Goal: Book appointment/travel/reservation

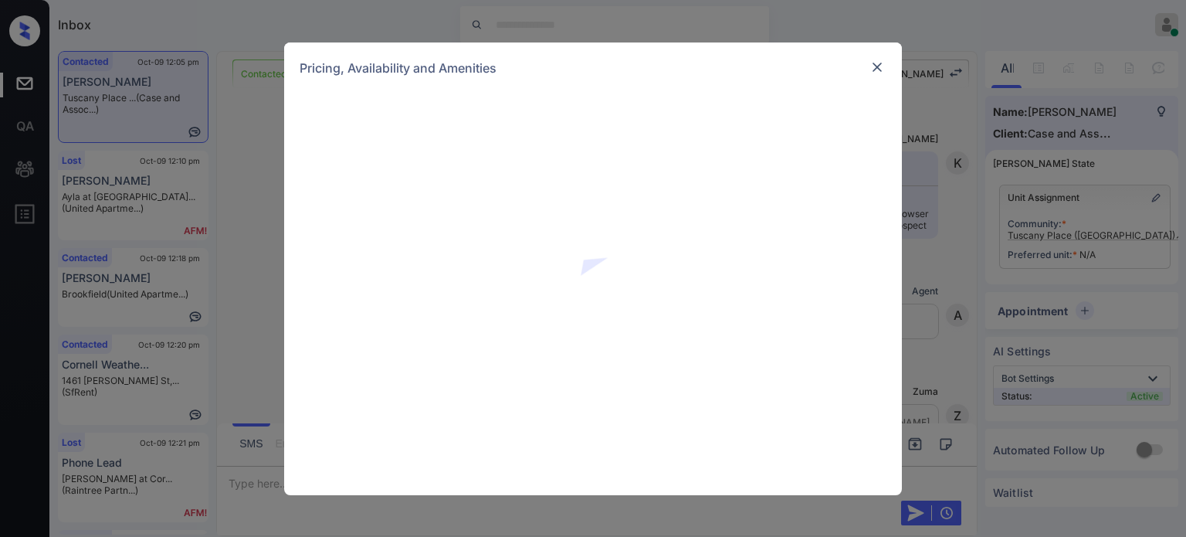
scroll to position [1780, 0]
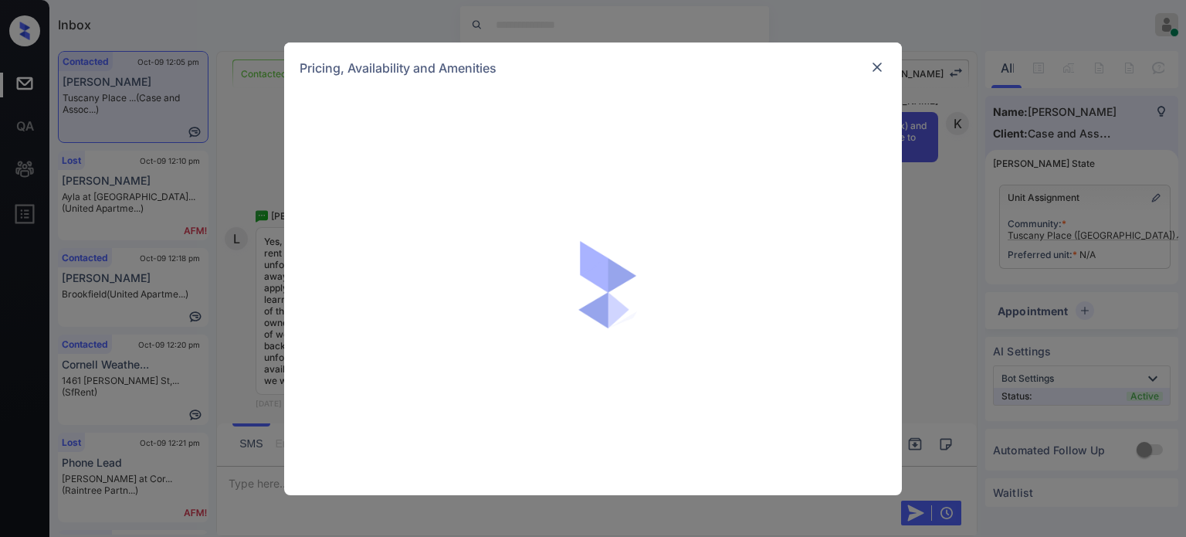
click at [876, 72] on img at bounding box center [876, 66] width 15 height 15
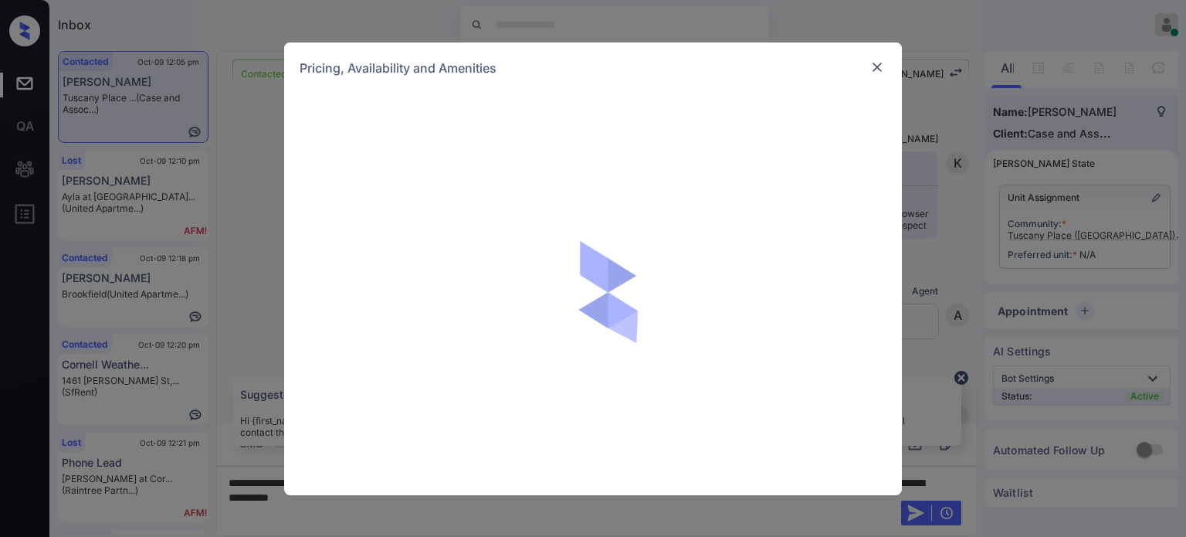
scroll to position [1780, 0]
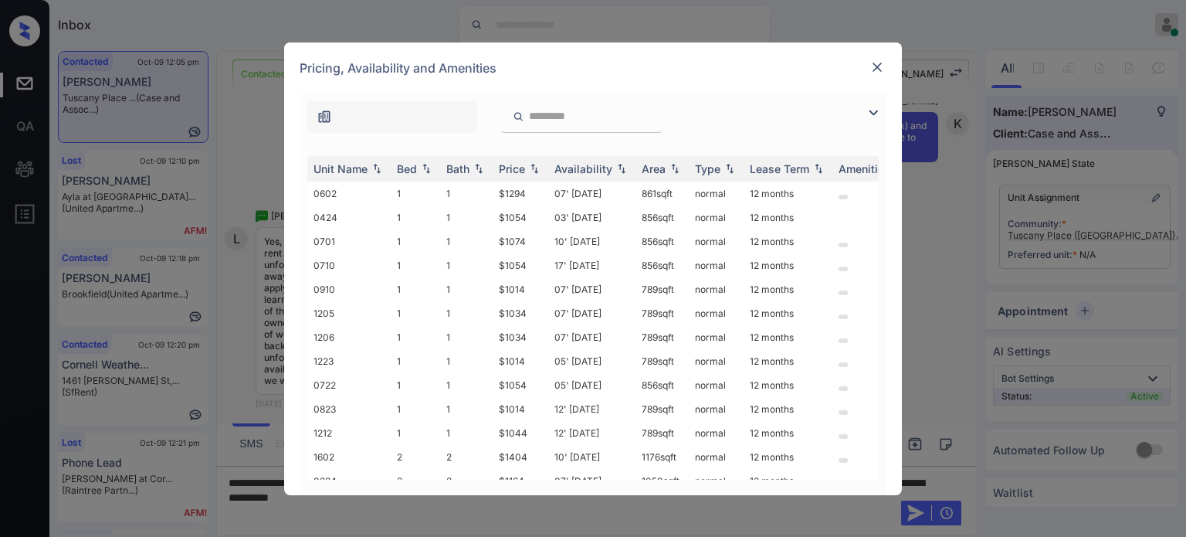
click at [868, 112] on img at bounding box center [873, 112] width 19 height 19
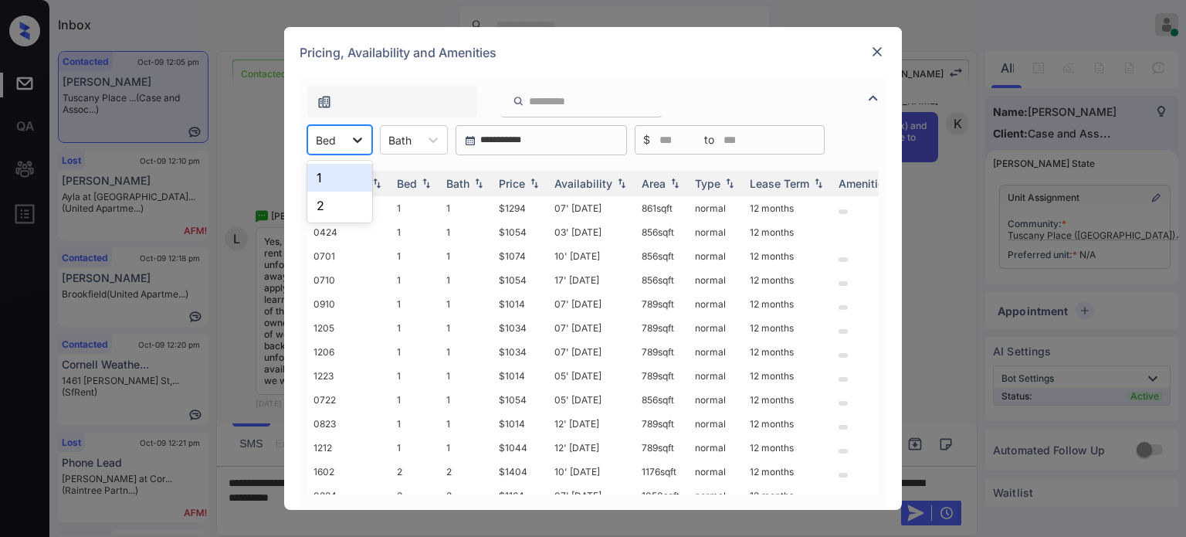
click at [356, 143] on icon at bounding box center [357, 139] width 15 height 15
click at [877, 48] on img at bounding box center [876, 51] width 15 height 15
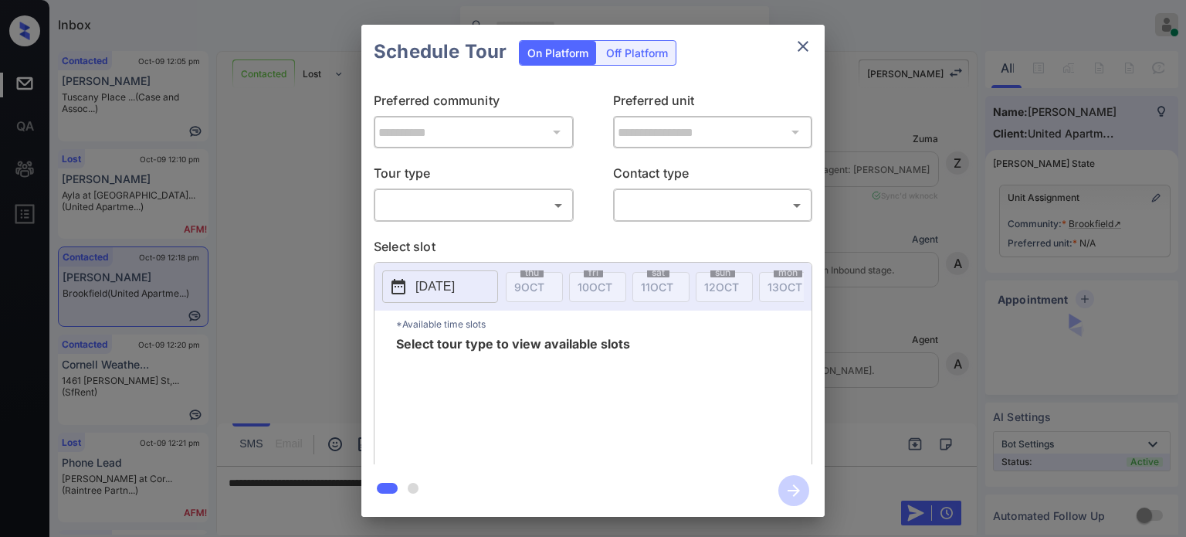
scroll to position [2641, 0]
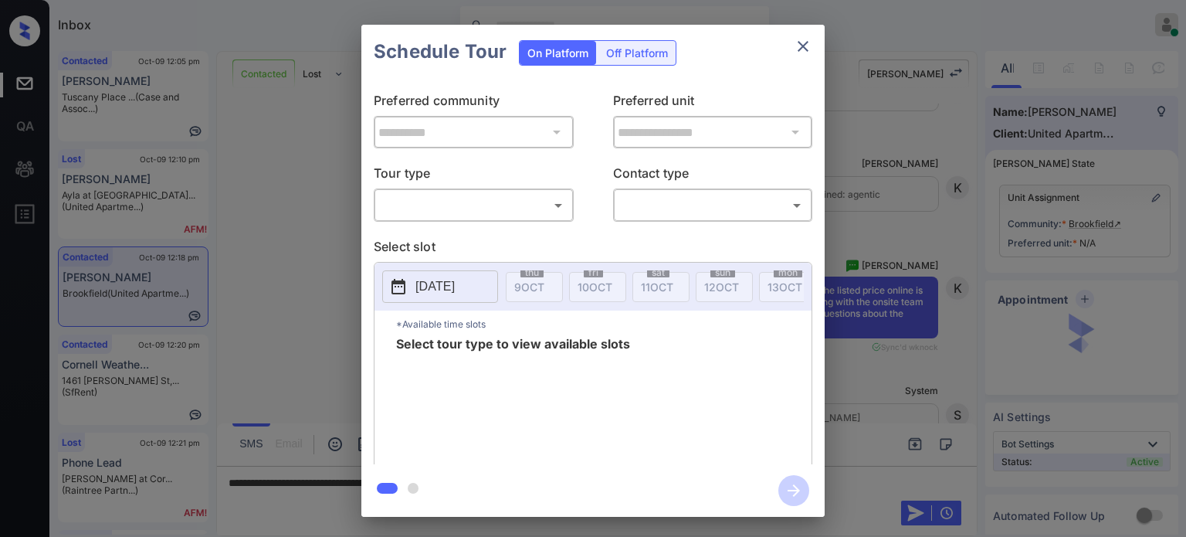
click at [544, 209] on body "Inbox Juan Carlos Manantan Online Set yourself offline Set yourself on break Pr…" at bounding box center [593, 268] width 1186 height 537
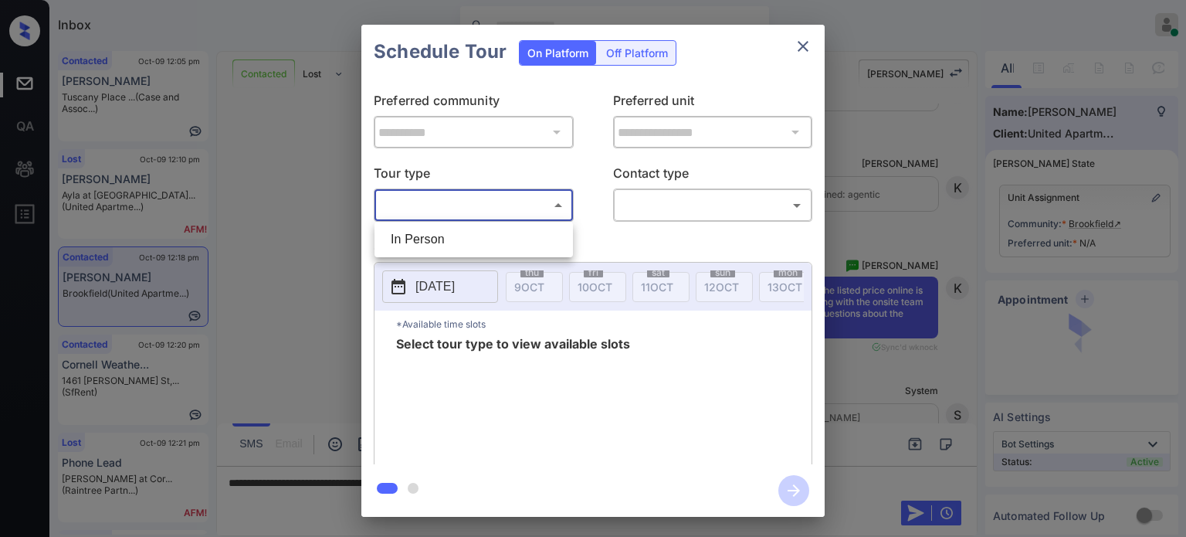
click at [486, 238] on li "In Person" at bounding box center [473, 239] width 191 height 28
type input "********"
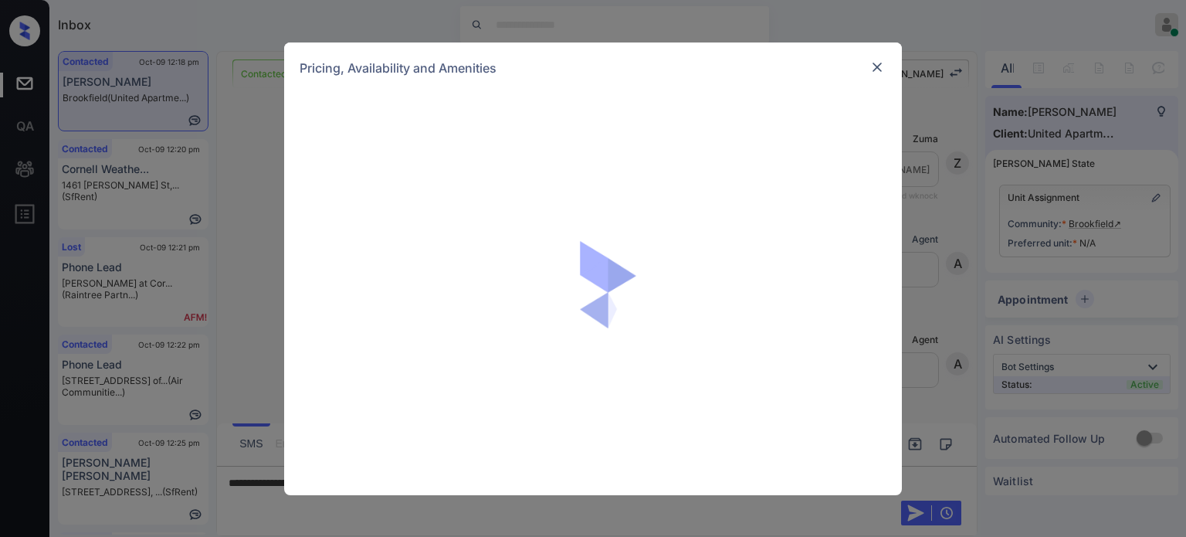
scroll to position [2641, 0]
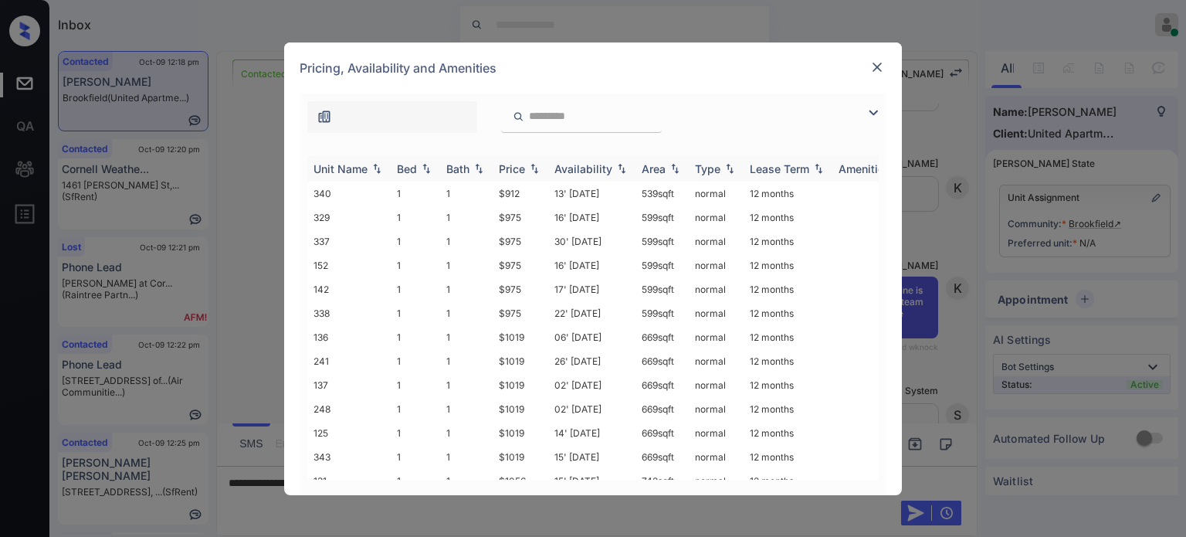
click at [524, 167] on div "Price" at bounding box center [512, 168] width 26 height 13
click at [876, 73] on img at bounding box center [876, 66] width 15 height 15
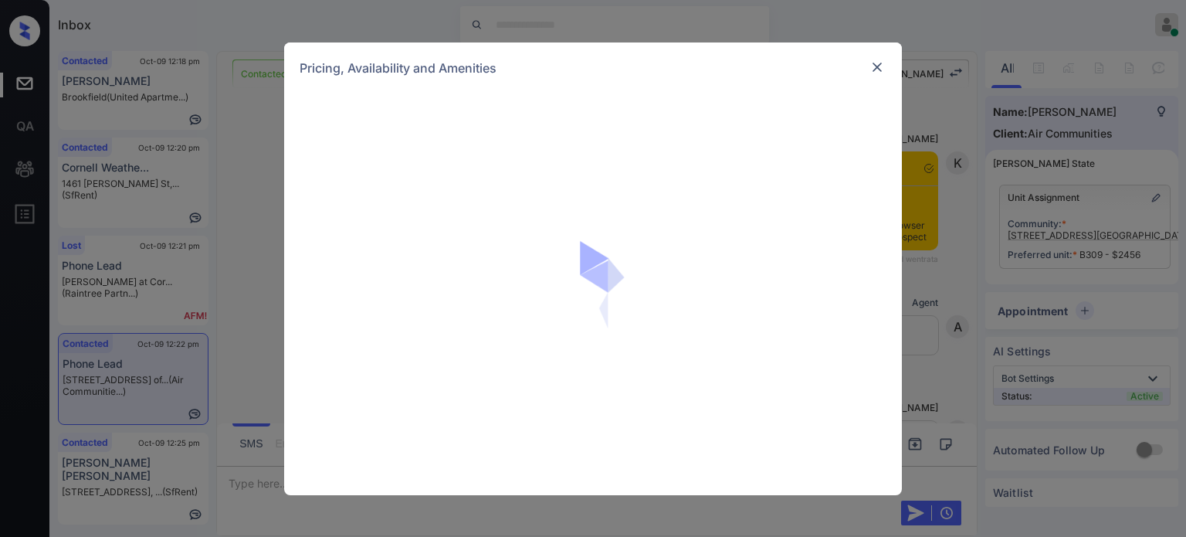
scroll to position [2488, 0]
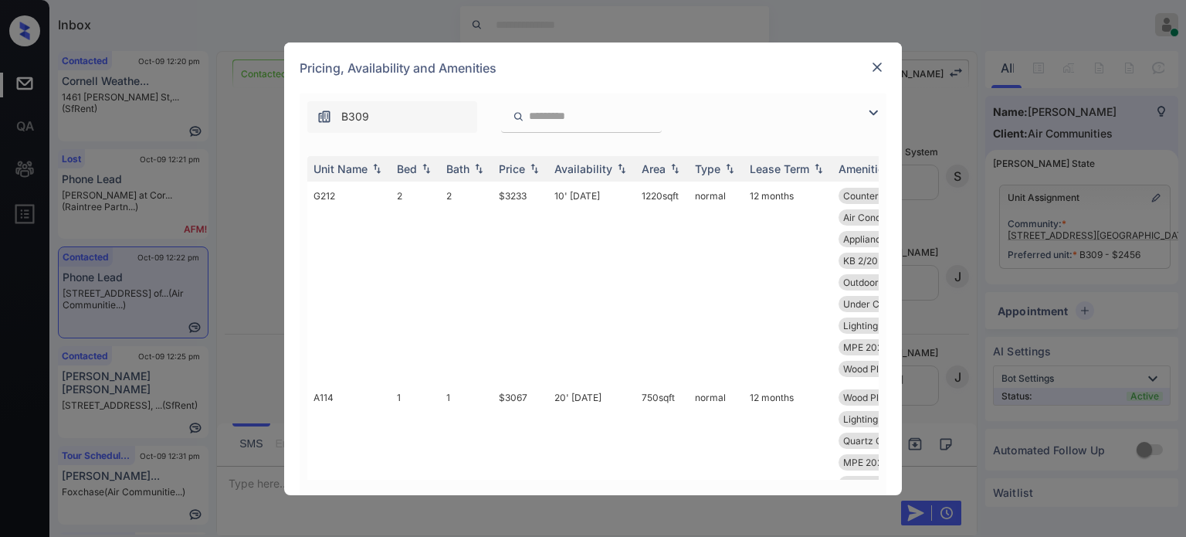
click at [875, 117] on img at bounding box center [873, 112] width 19 height 19
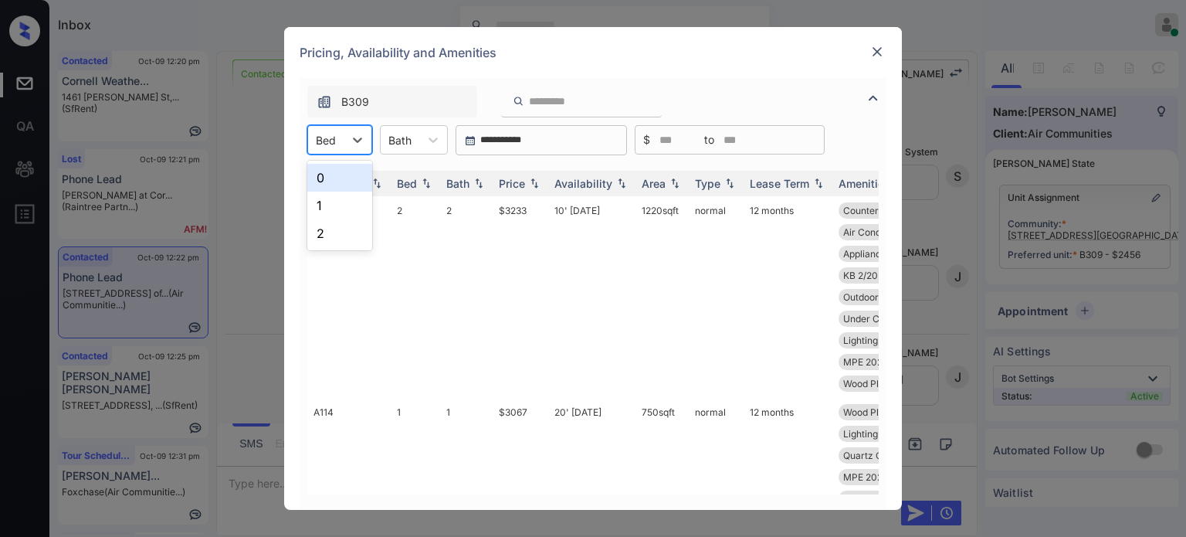
click at [334, 147] on div at bounding box center [326, 140] width 20 height 16
click at [340, 183] on div "0" at bounding box center [339, 178] width 65 height 28
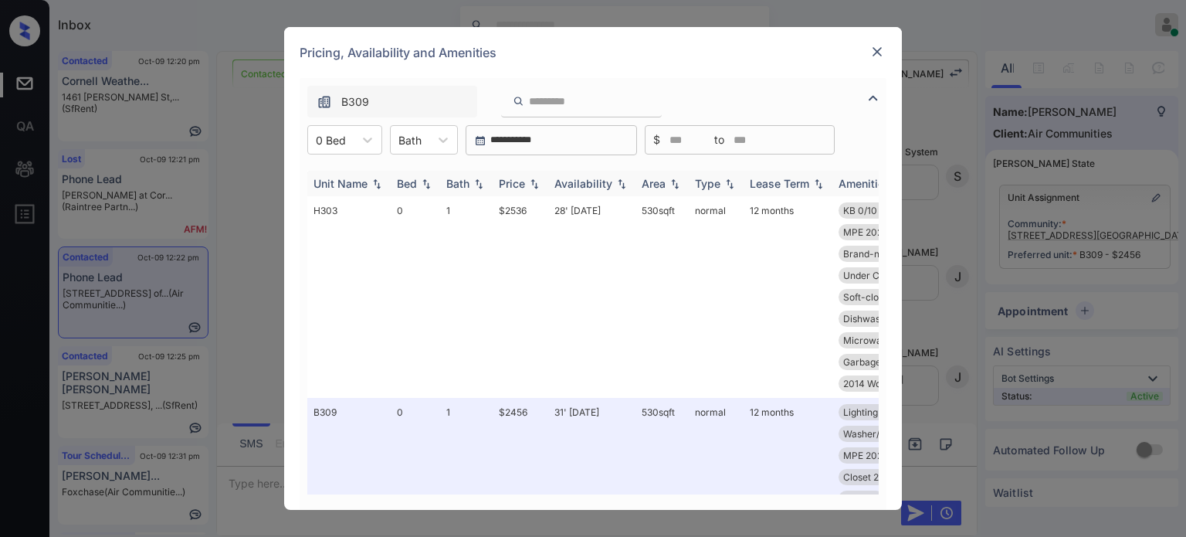
click at [526, 188] on div "Price" at bounding box center [520, 183] width 43 height 13
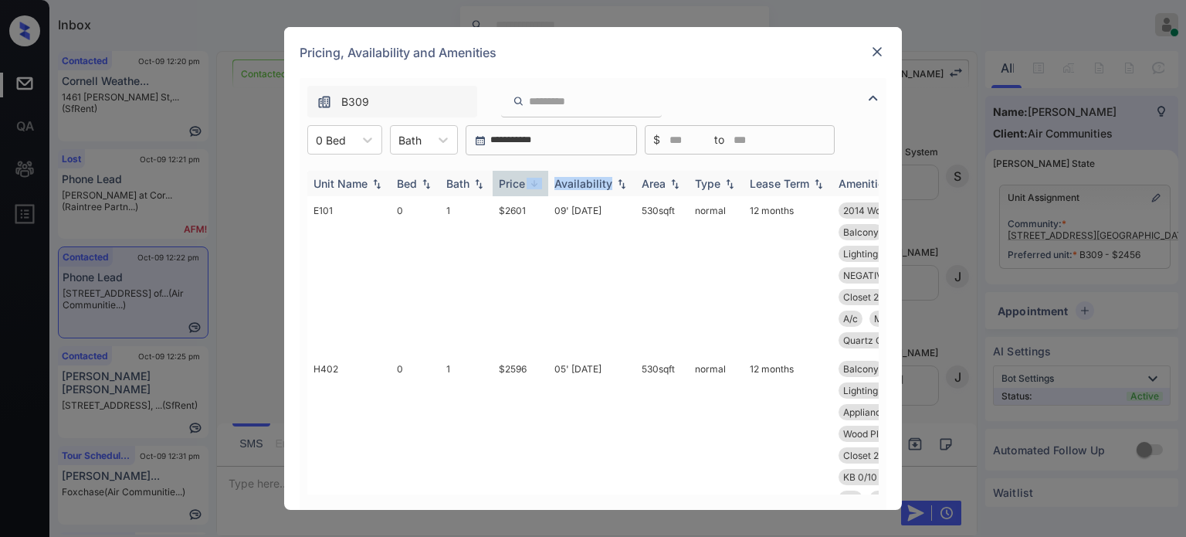
click at [526, 188] on div "Price" at bounding box center [520, 183] width 43 height 13
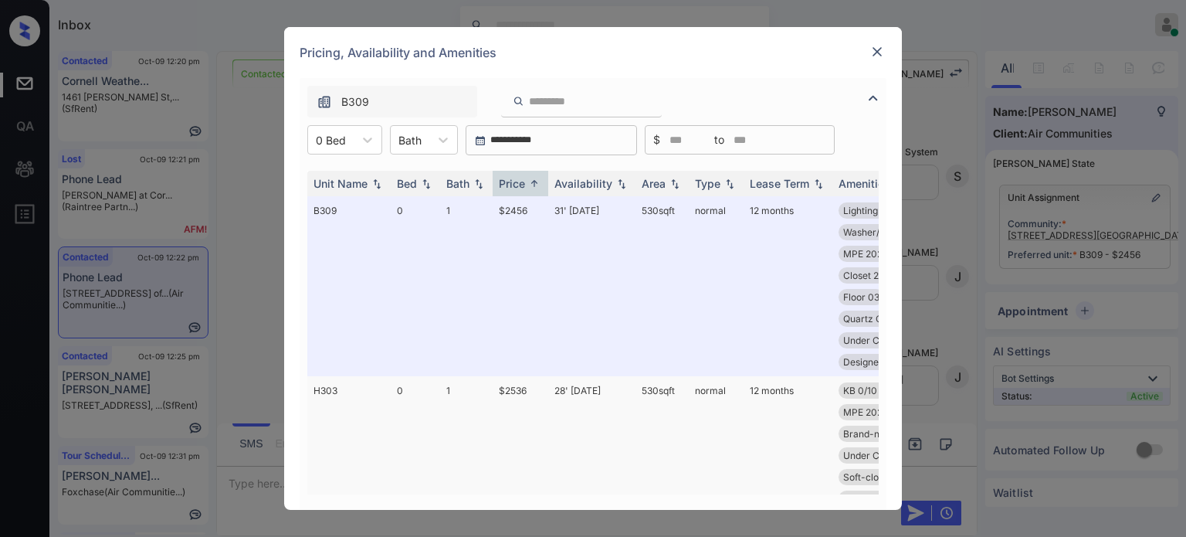
click at [584, 386] on td "28' May 25" at bounding box center [591, 477] width 87 height 202
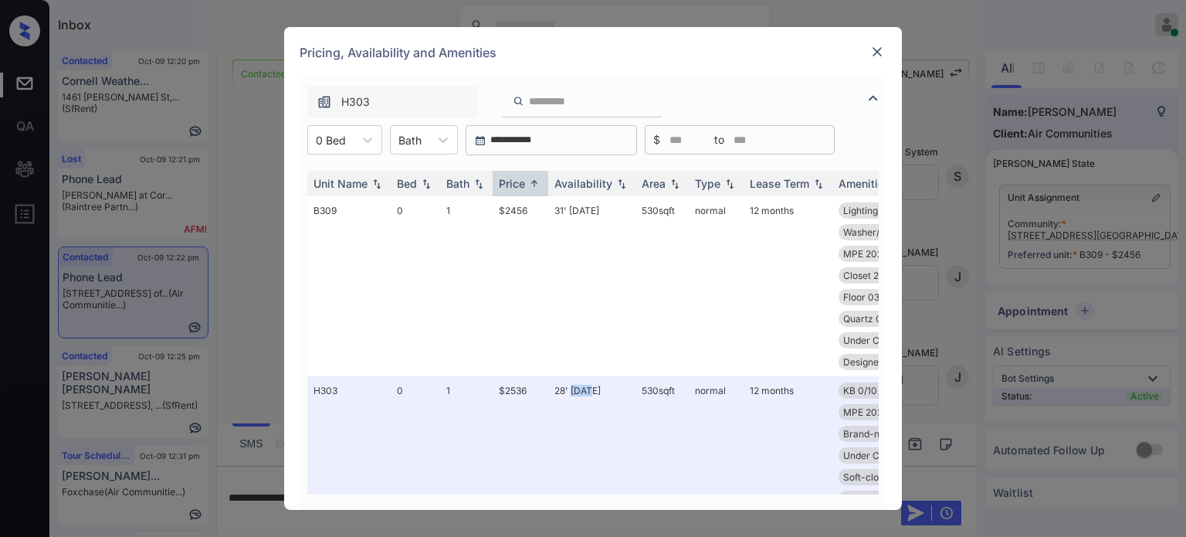
click at [875, 52] on img at bounding box center [876, 51] width 15 height 15
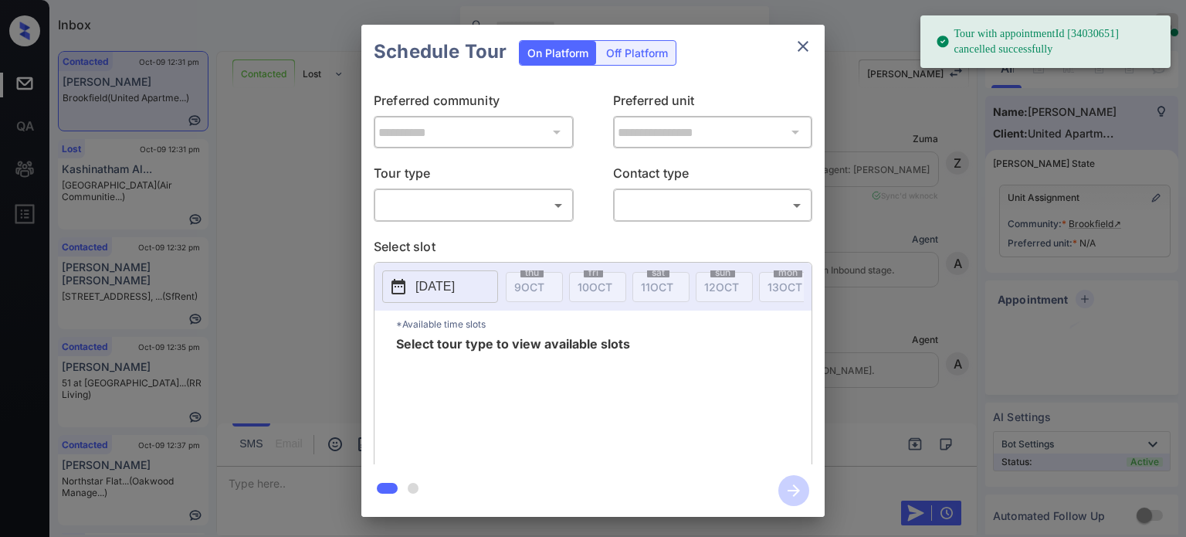
scroll to position [2251, 0]
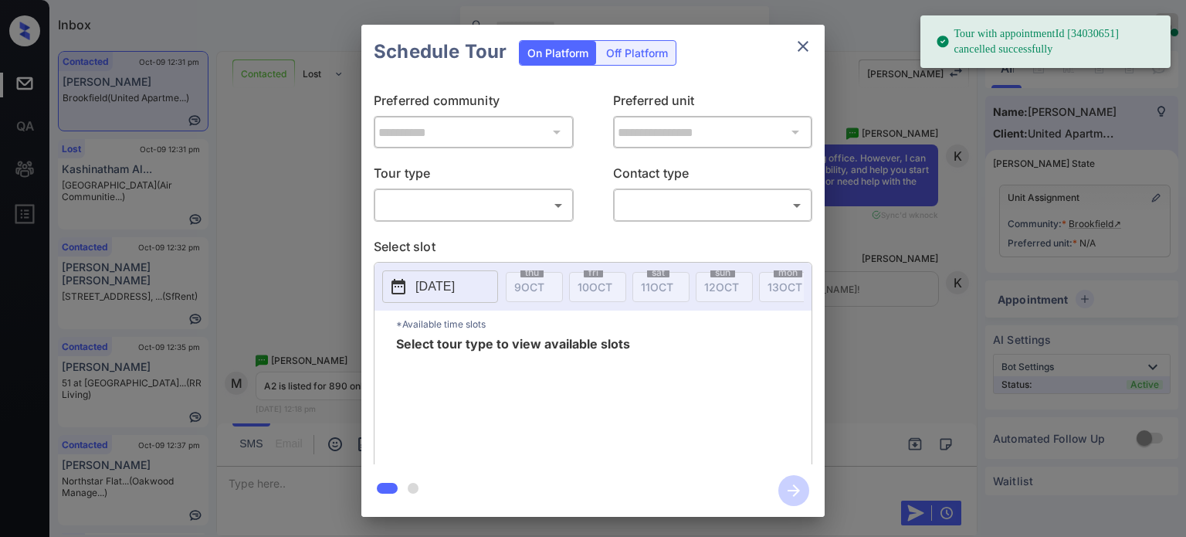
click at [525, 208] on body "Tour with appointmentId [34030651] cancelled successfully Inbox [PERSON_NAME] O…" at bounding box center [593, 268] width 1186 height 537
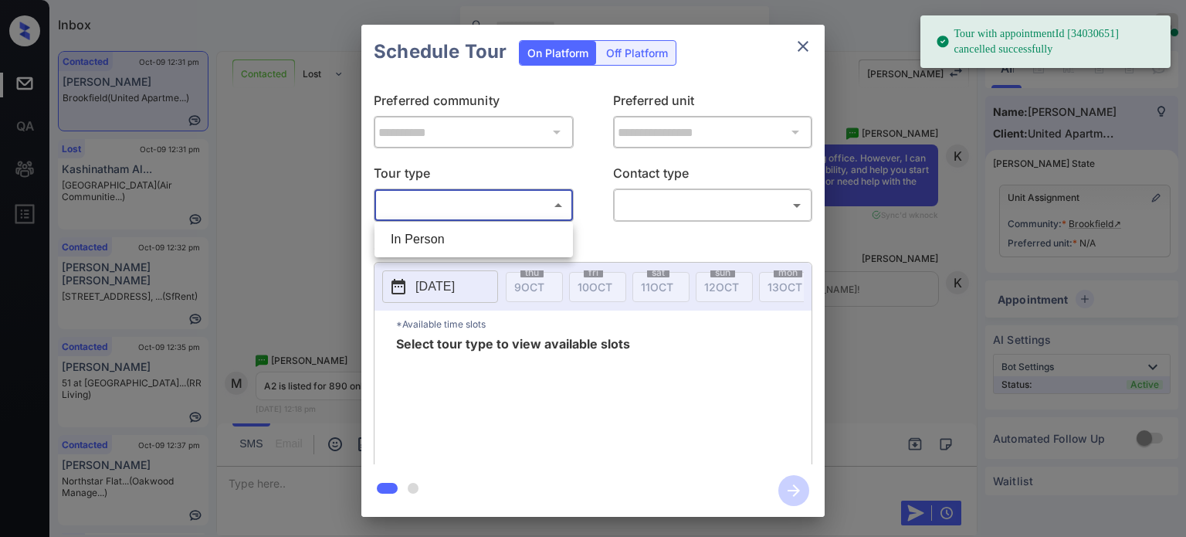
click at [802, 42] on div at bounding box center [593, 268] width 1186 height 537
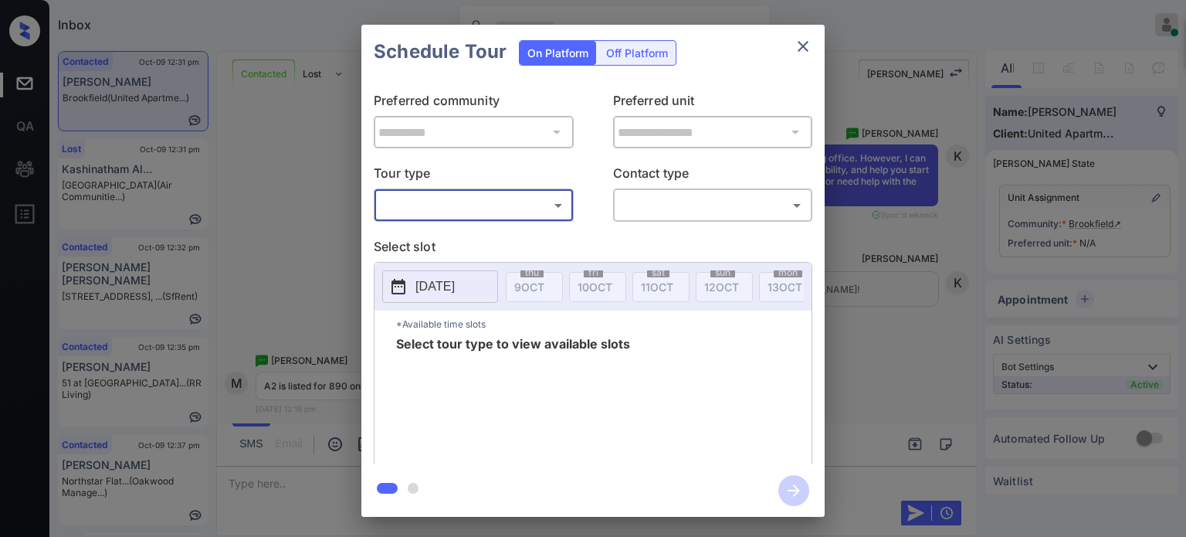
click at [802, 53] on icon "close" at bounding box center [803, 46] width 19 height 19
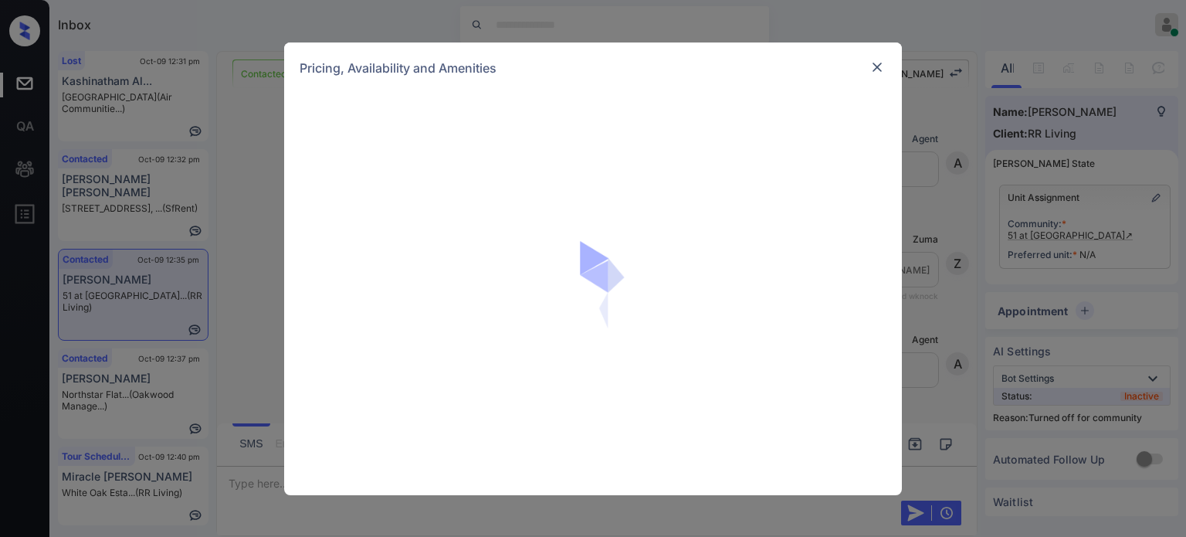
scroll to position [1007, 0]
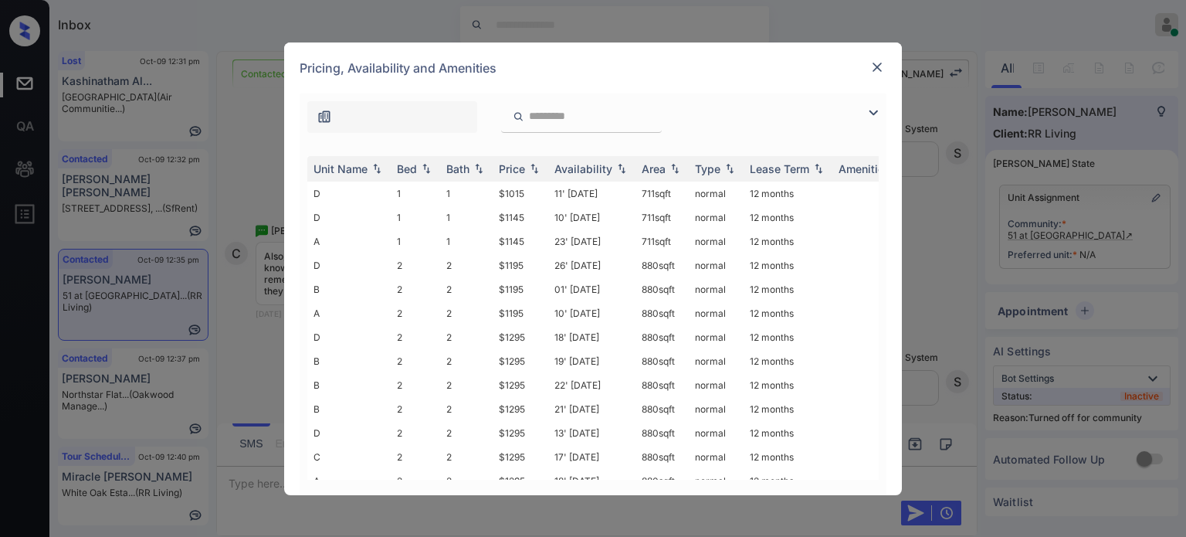
click at [872, 114] on img at bounding box center [873, 112] width 19 height 19
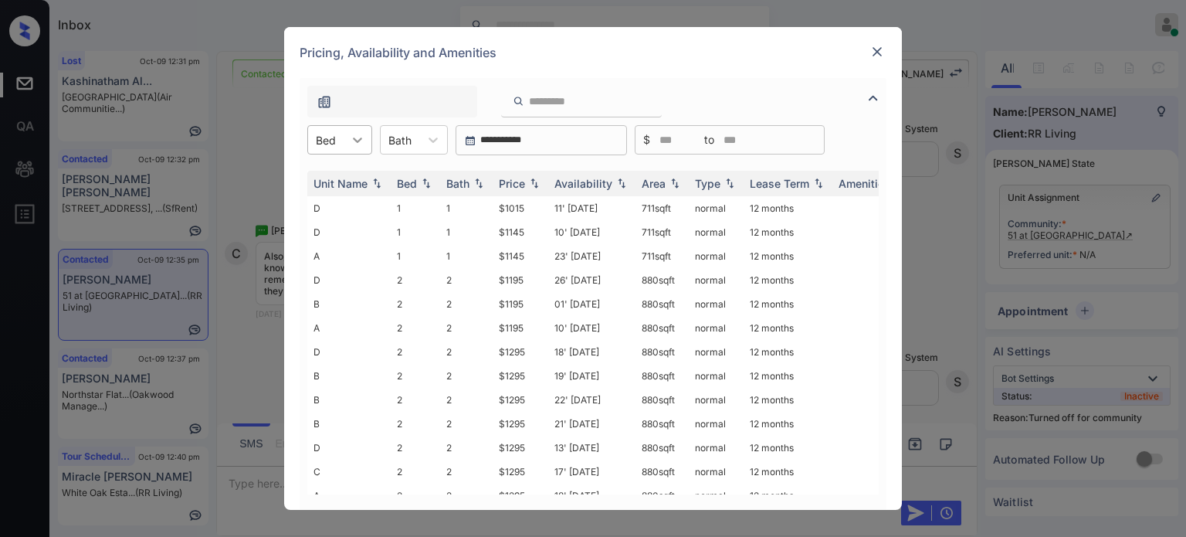
click at [351, 139] on icon at bounding box center [357, 139] width 15 height 15
click at [337, 185] on div "1" at bounding box center [339, 178] width 65 height 28
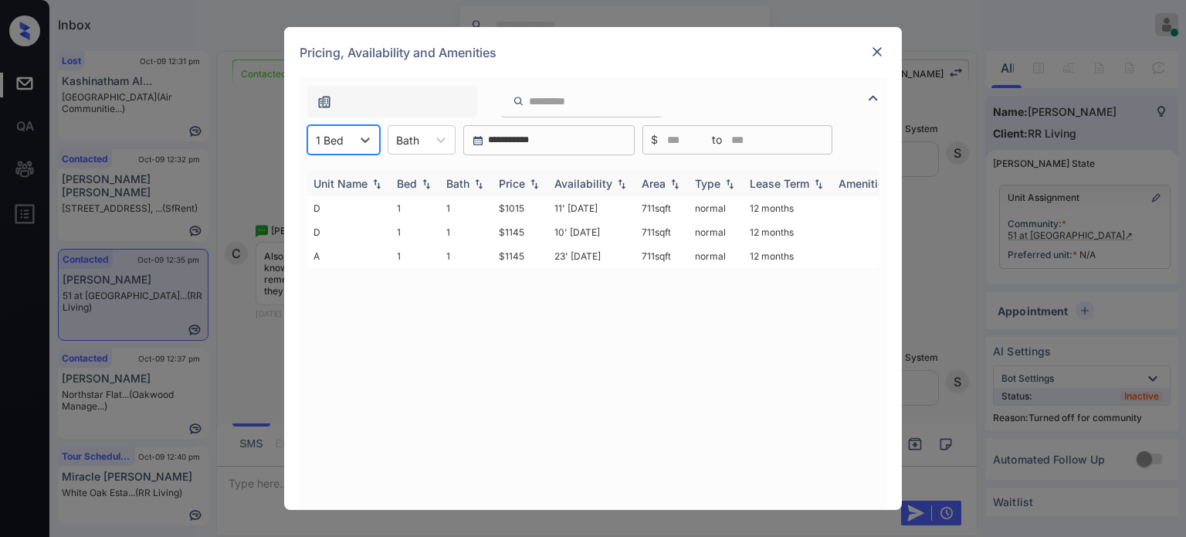
click at [528, 186] on img at bounding box center [534, 183] width 15 height 11
click at [528, 186] on img at bounding box center [534, 184] width 15 height 12
click at [593, 214] on td "11' Oct 25" at bounding box center [591, 208] width 87 height 24
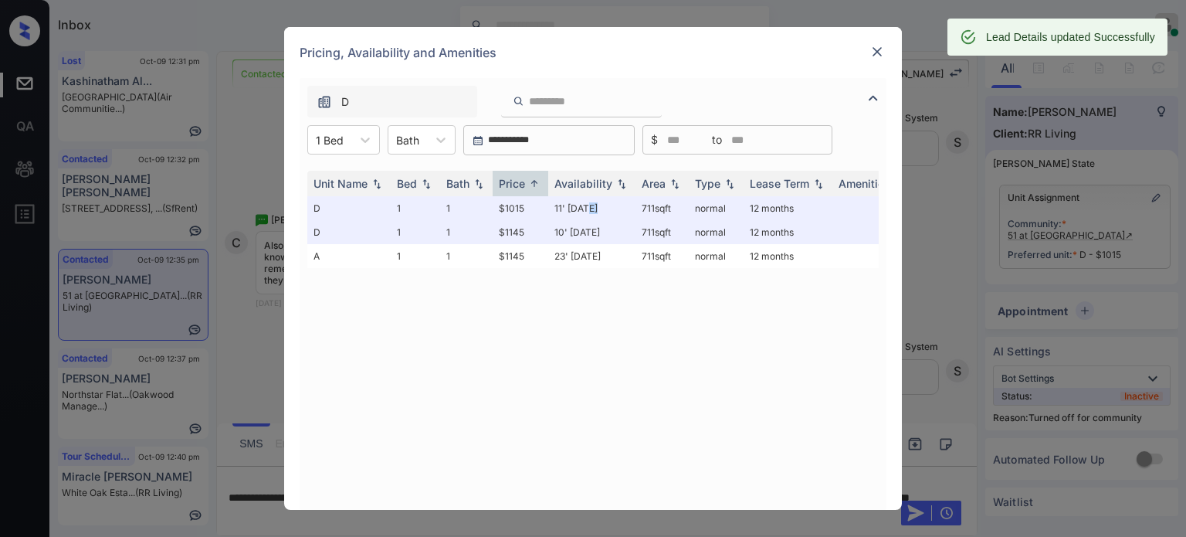
click at [878, 55] on img at bounding box center [876, 51] width 15 height 15
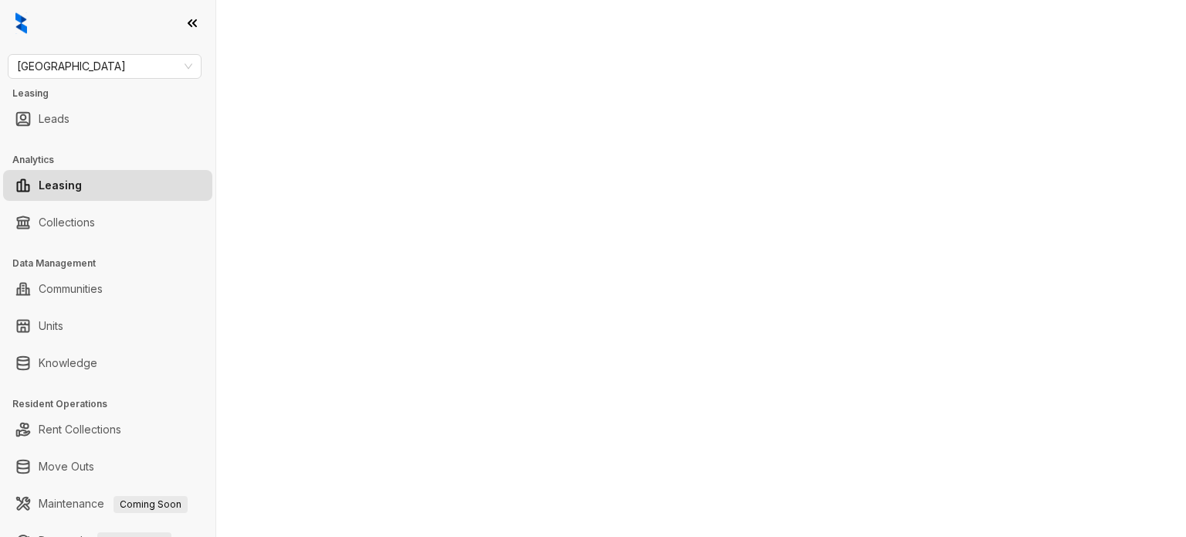
select select "******"
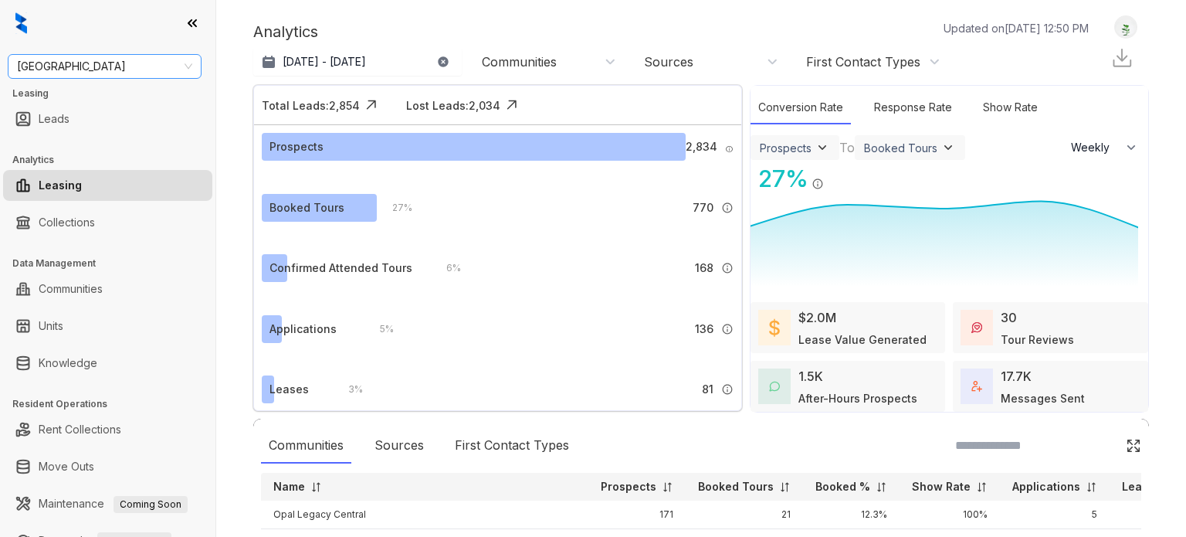
click at [86, 63] on span "[GEOGRAPHIC_DATA]" at bounding box center [104, 66] width 175 height 23
type input "******"
click at [93, 93] on div "United Apartment Group" at bounding box center [104, 97] width 169 height 17
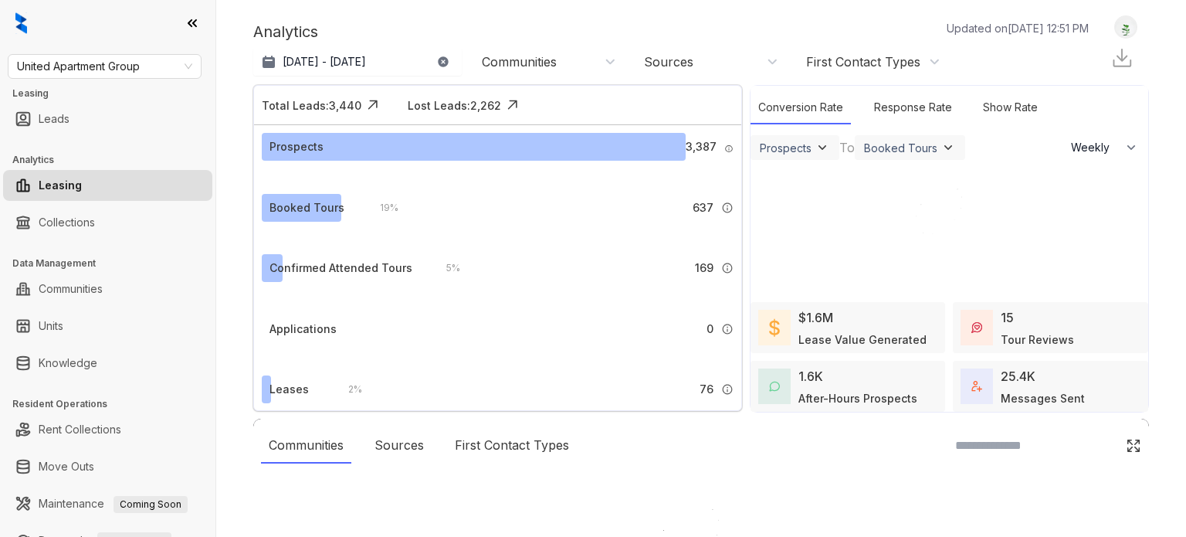
select select "******"
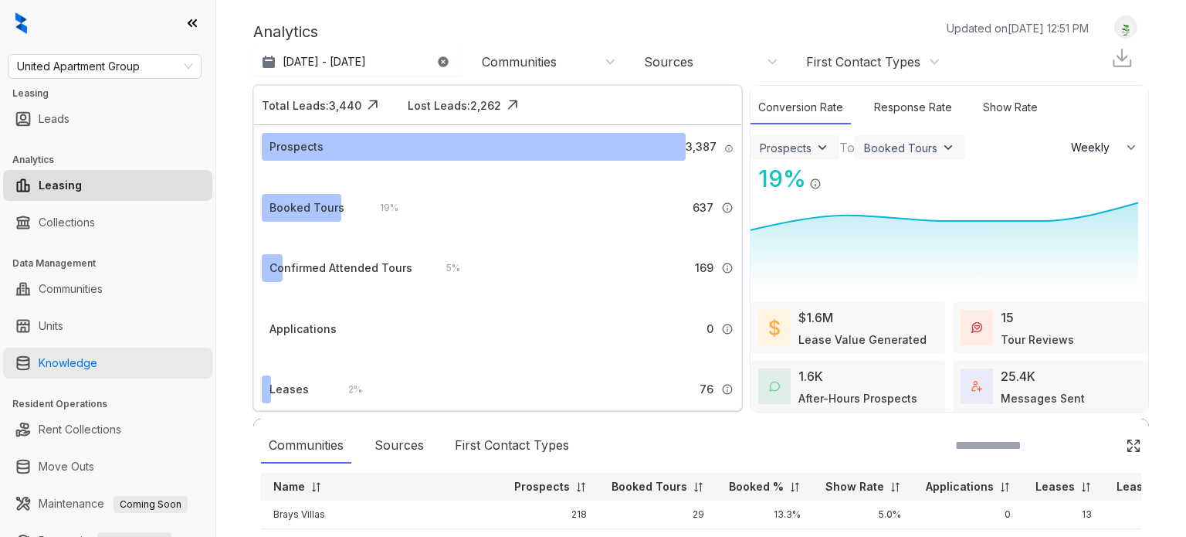
click at [73, 362] on link "Knowledge" at bounding box center [68, 362] width 59 height 31
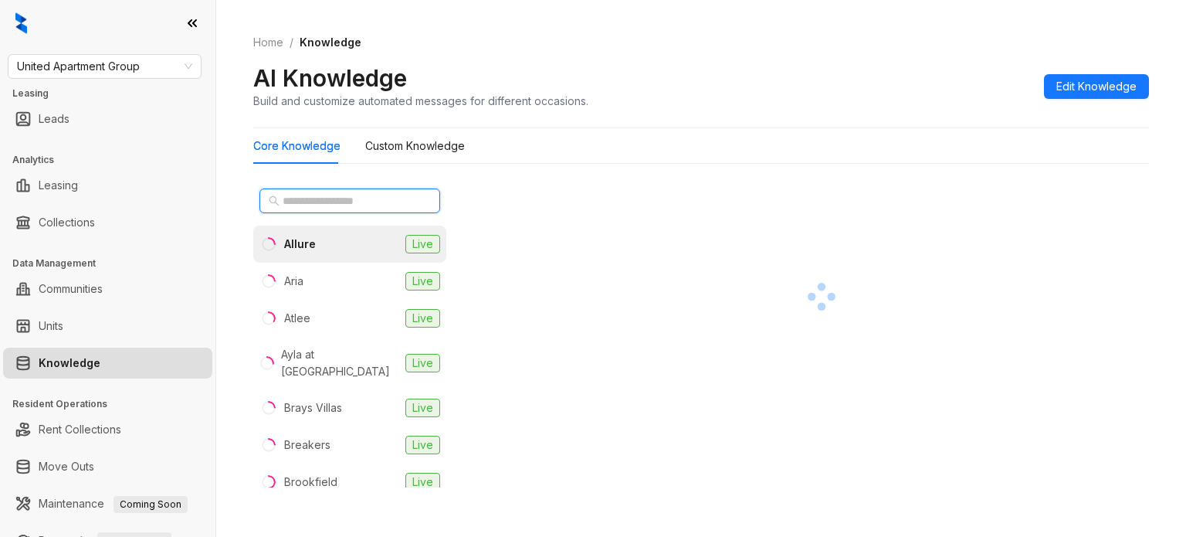
click at [357, 205] on input "text" at bounding box center [351, 200] width 136 height 17
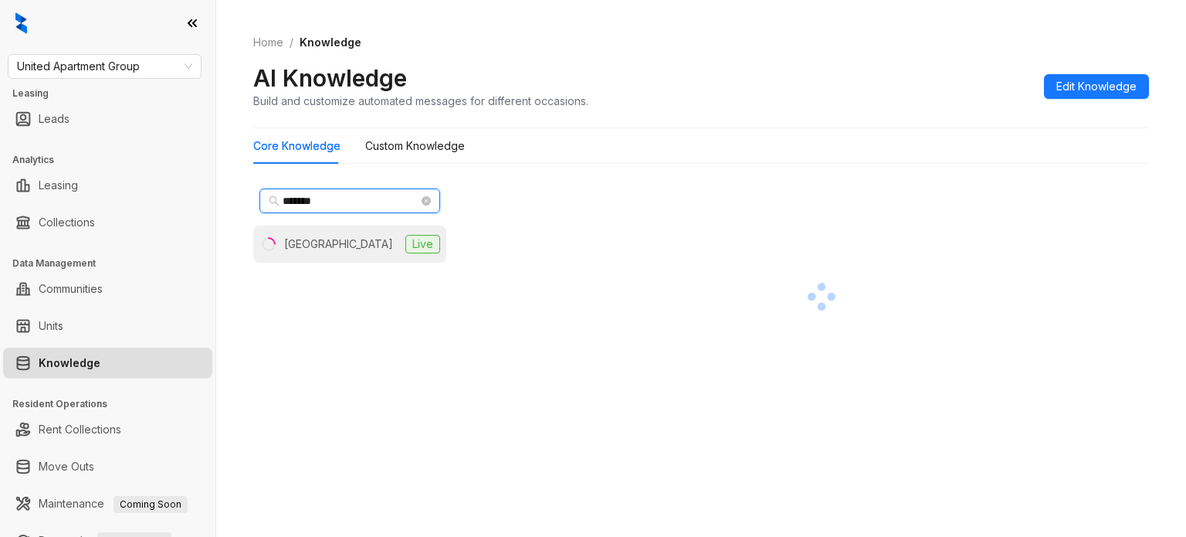
type input "*******"
click at [320, 246] on div "Oak Meadow Villa" at bounding box center [338, 243] width 109 height 17
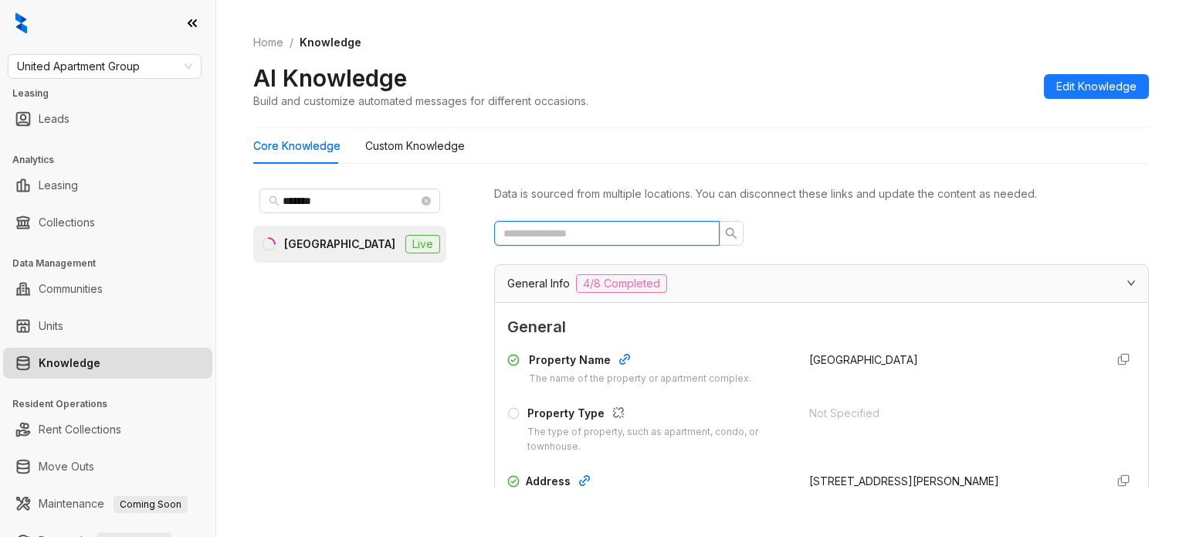
click at [608, 232] on input "text" at bounding box center [600, 233] width 195 height 17
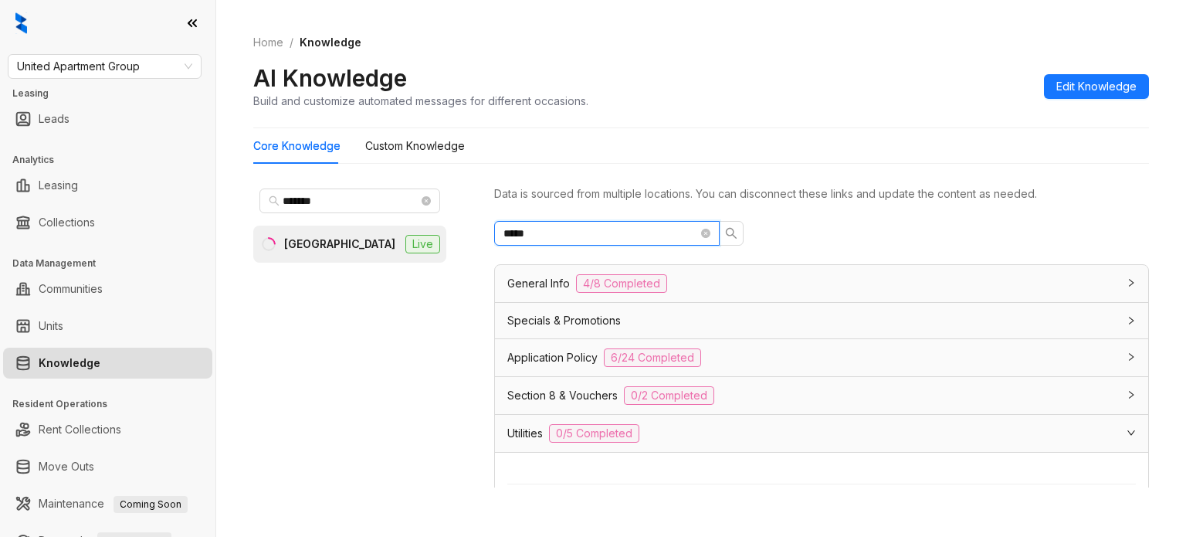
type input "*****"
click at [663, 434] on div "Utilities 0/5 Completed" at bounding box center [812, 433] width 610 height 19
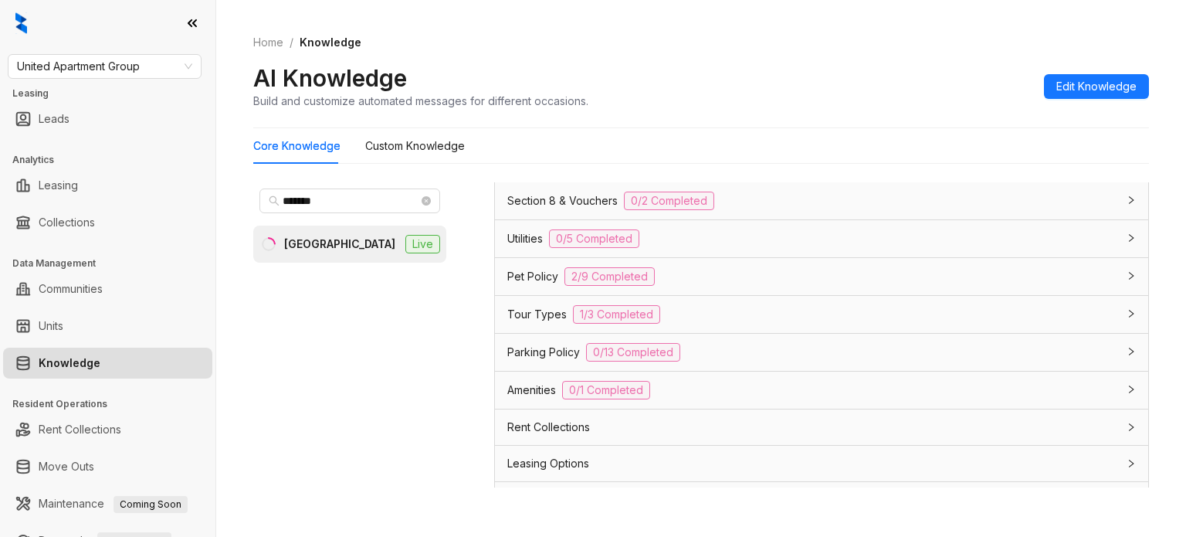
scroll to position [232, 0]
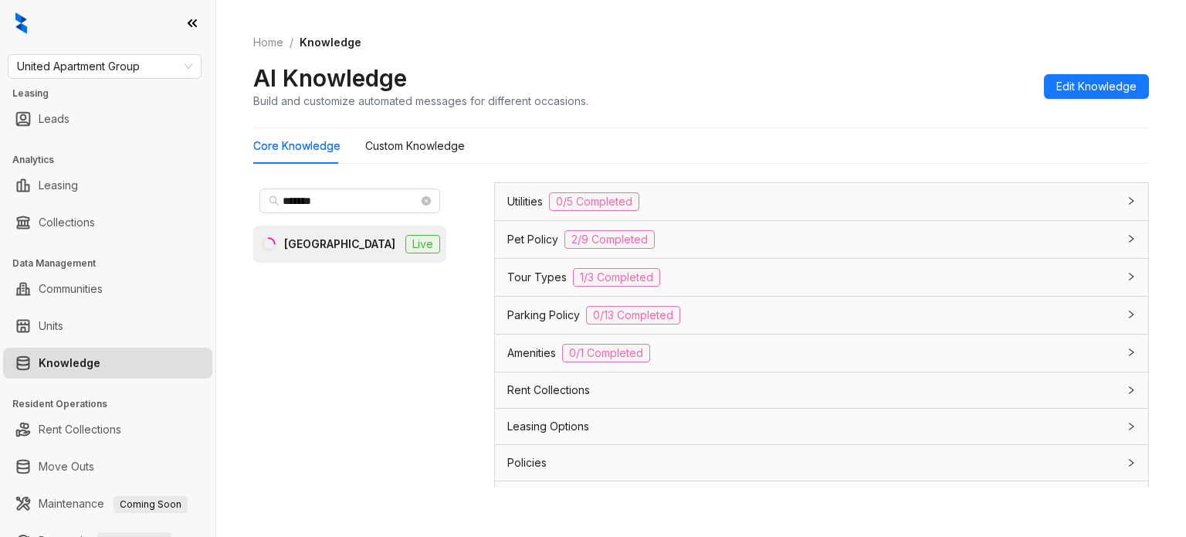
click at [675, 203] on div "Utilities 0/5 Completed" at bounding box center [812, 201] width 610 height 19
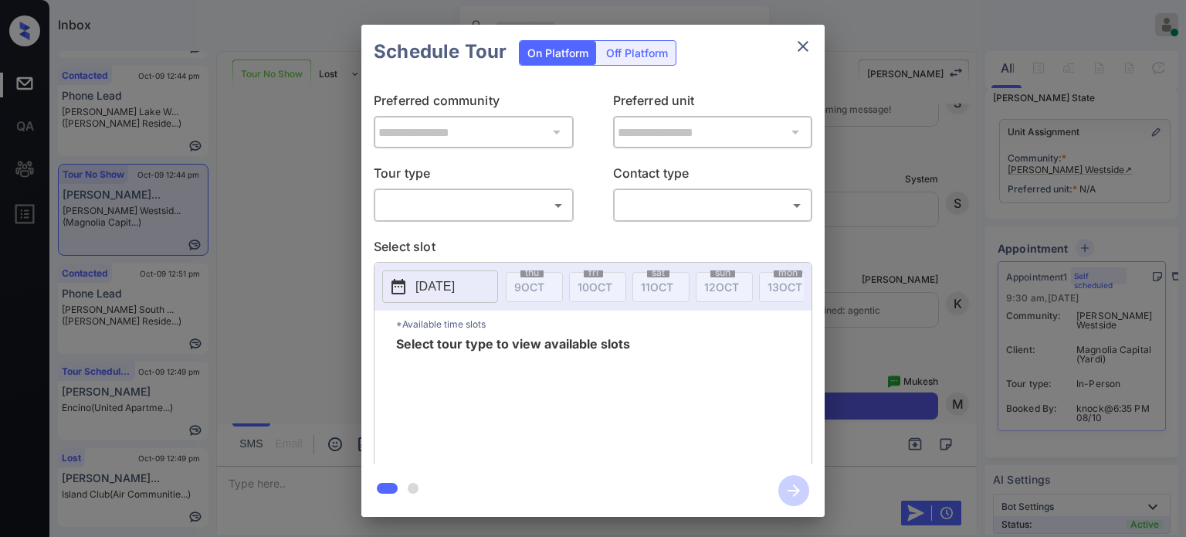
scroll to position [165, 0]
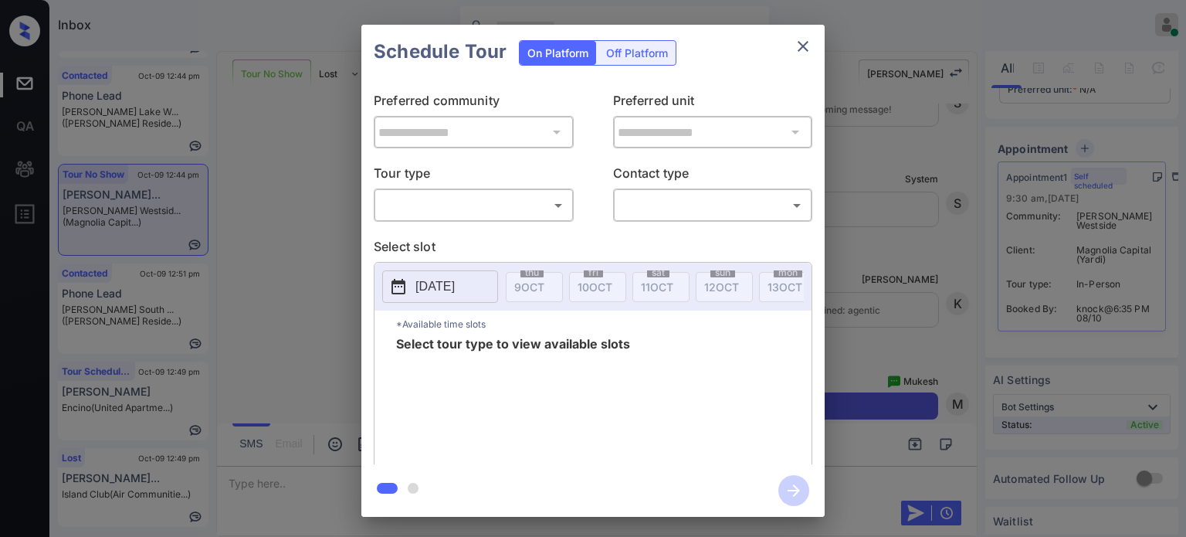
click at [516, 189] on div "​ ​" at bounding box center [474, 204] width 200 height 33
click at [498, 206] on body "Inbox Juan Carlos Manantan Online Set yourself offline Set yourself on break Pr…" at bounding box center [593, 268] width 1186 height 537
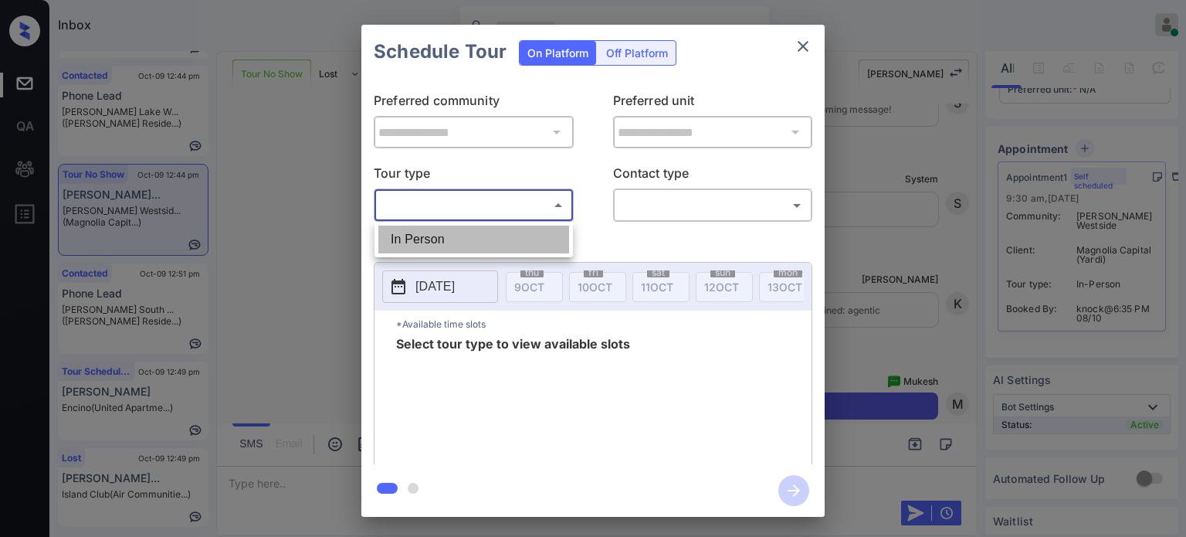
click at [424, 232] on li "In Person" at bounding box center [473, 239] width 191 height 28
type input "********"
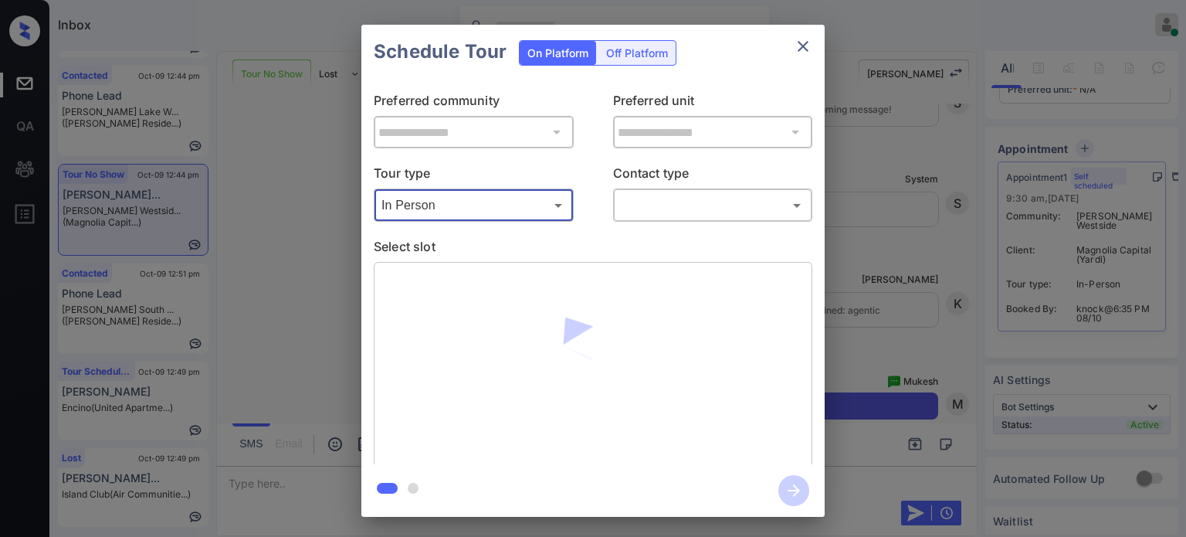
click at [667, 202] on body "Inbox Juan Carlos Manantan Online Set yourself offline Set yourself on break Pr…" at bounding box center [593, 268] width 1186 height 537
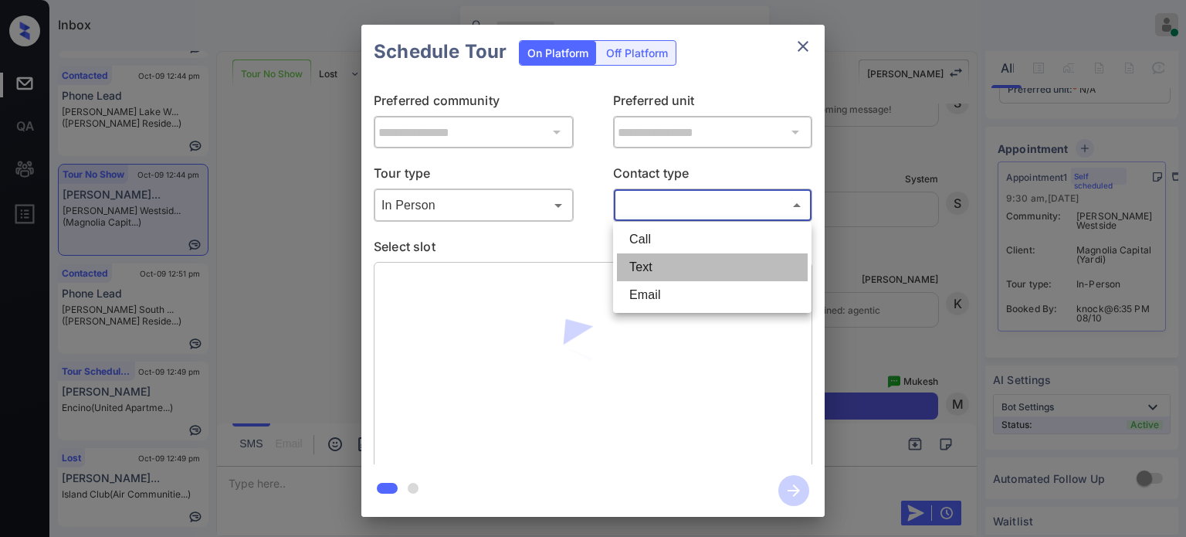
click at [652, 266] on li "Text" at bounding box center [712, 267] width 191 height 28
type input "****"
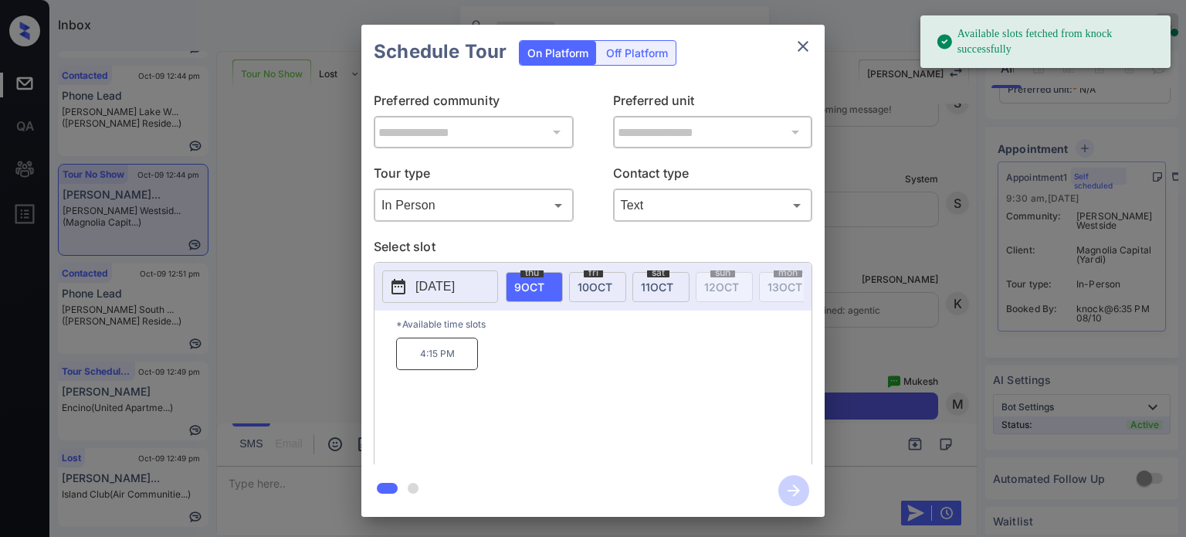
click at [455, 286] on p "2025-10-09" at bounding box center [434, 286] width 39 height 19
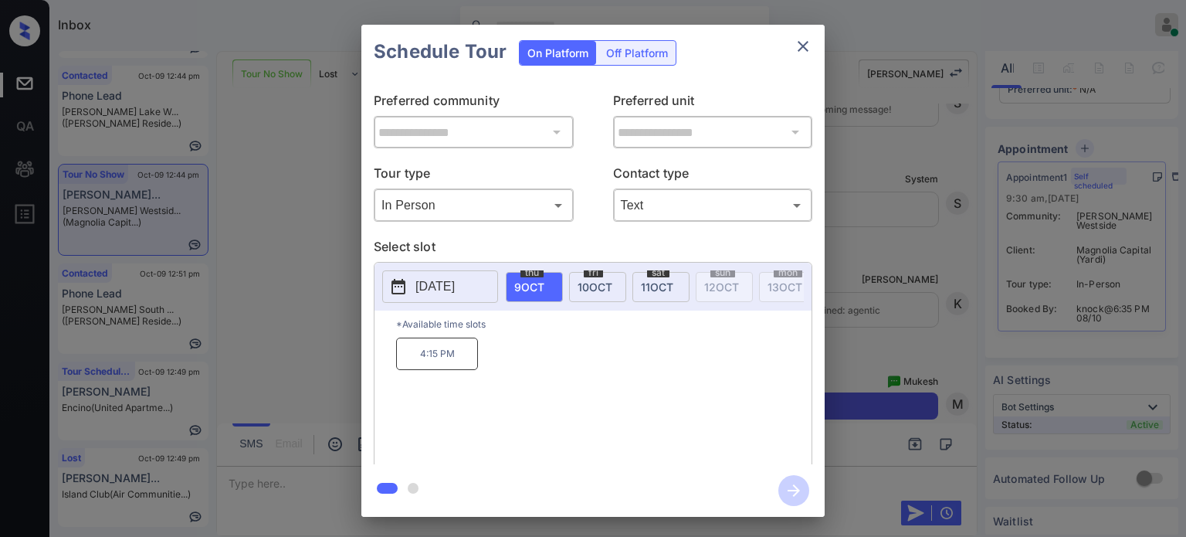
click at [810, 39] on icon "close" at bounding box center [803, 46] width 19 height 19
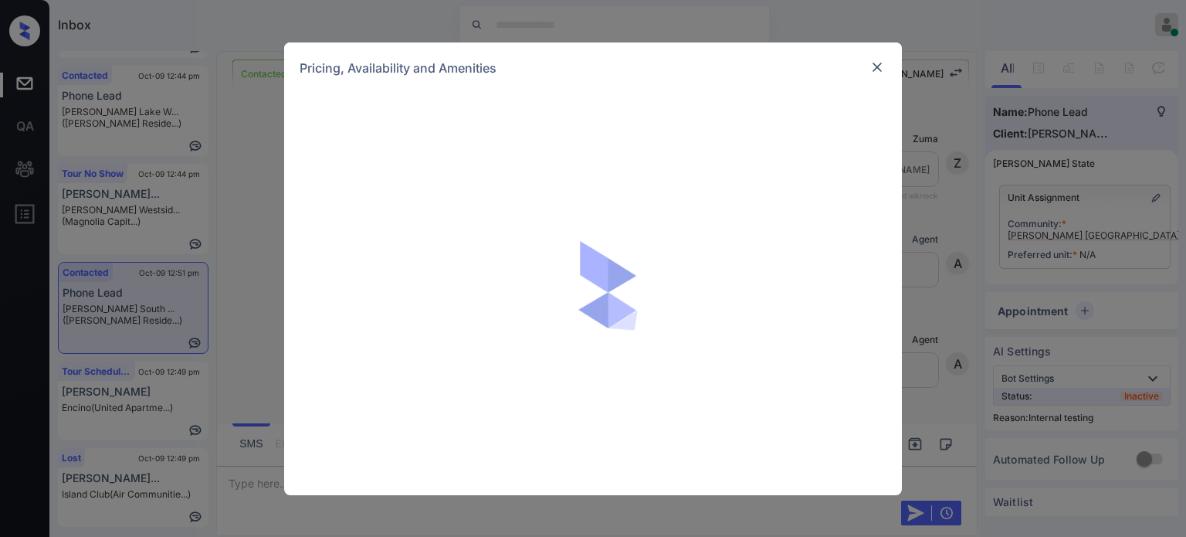
scroll to position [4875, 0]
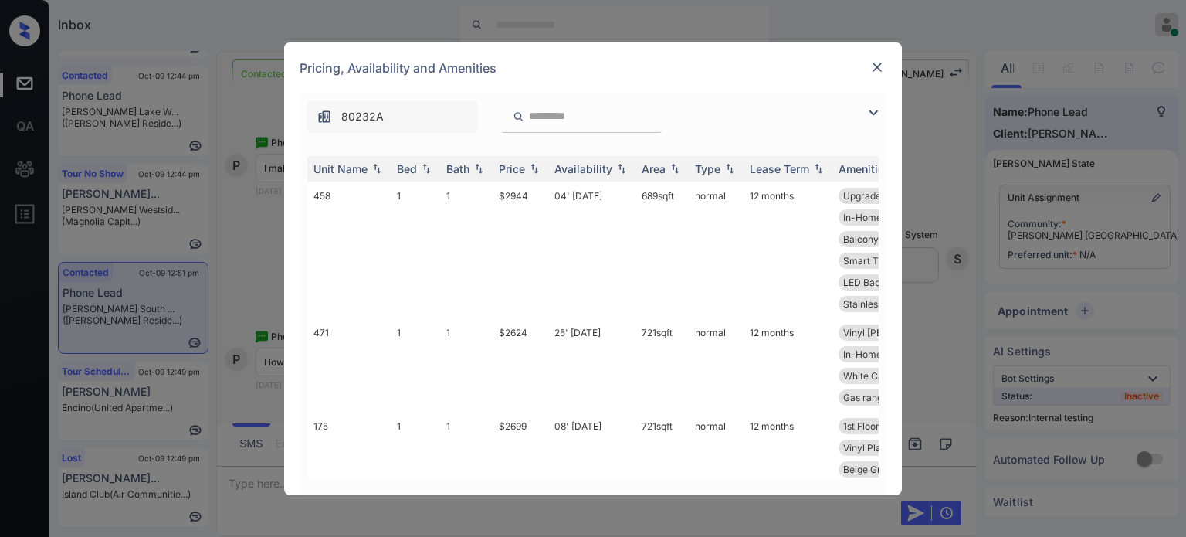
click at [879, 117] on img at bounding box center [873, 112] width 19 height 19
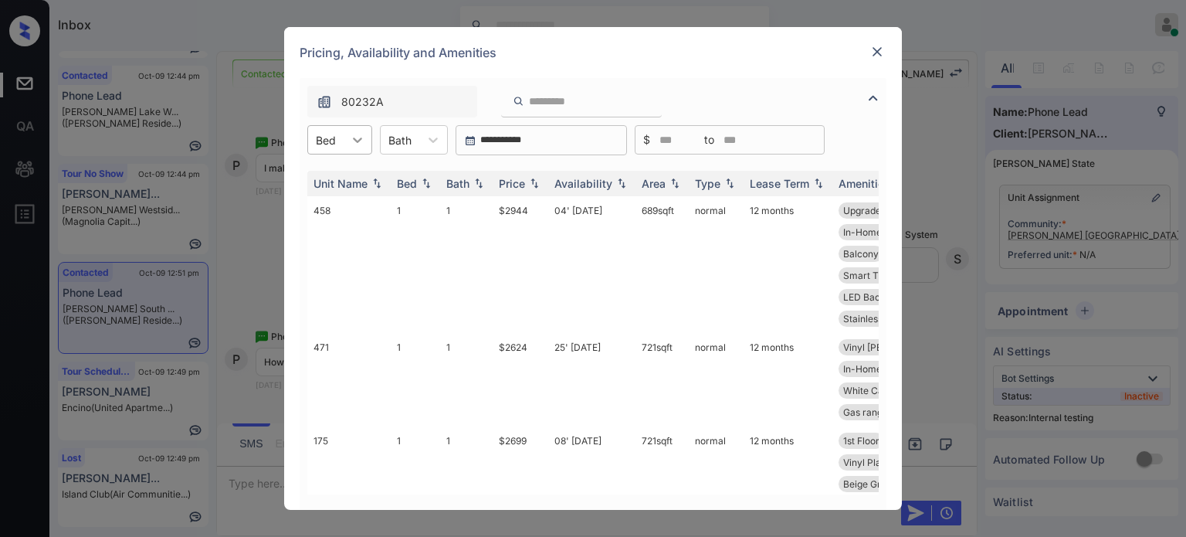
click at [345, 144] on div at bounding box center [358, 140] width 28 height 28
click at [348, 203] on div "2" at bounding box center [339, 205] width 65 height 28
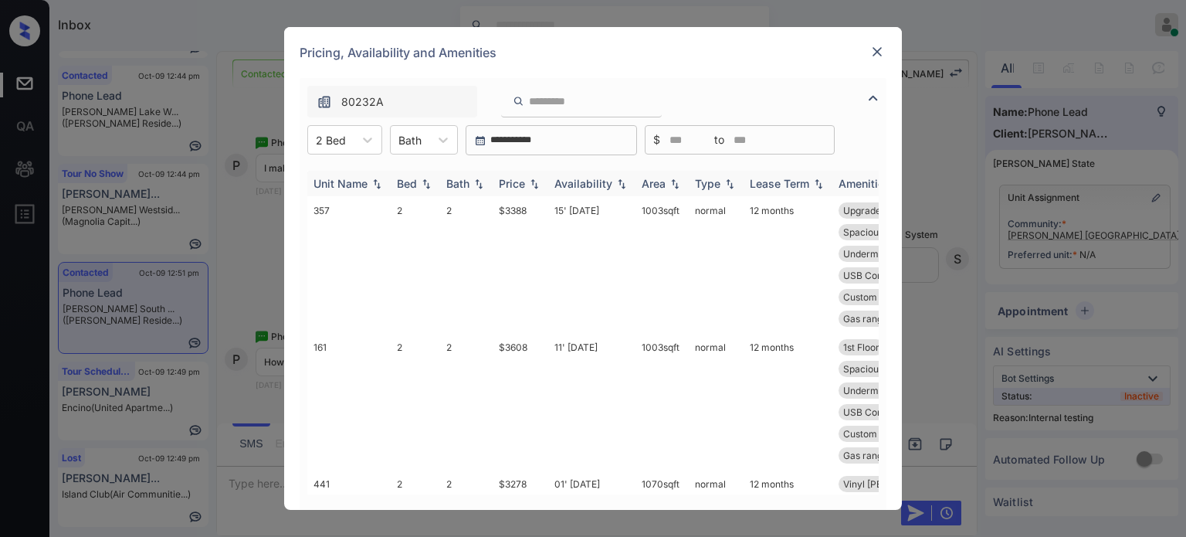
click at [536, 179] on img at bounding box center [534, 183] width 15 height 11
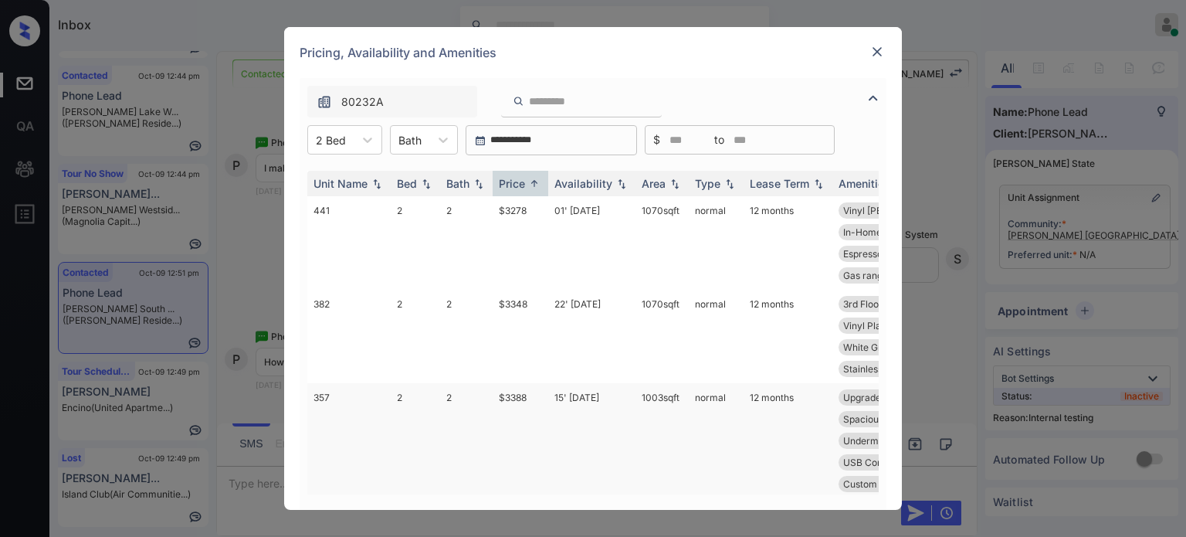
click at [570, 401] on td "15' Sep 25" at bounding box center [591, 451] width 87 height 137
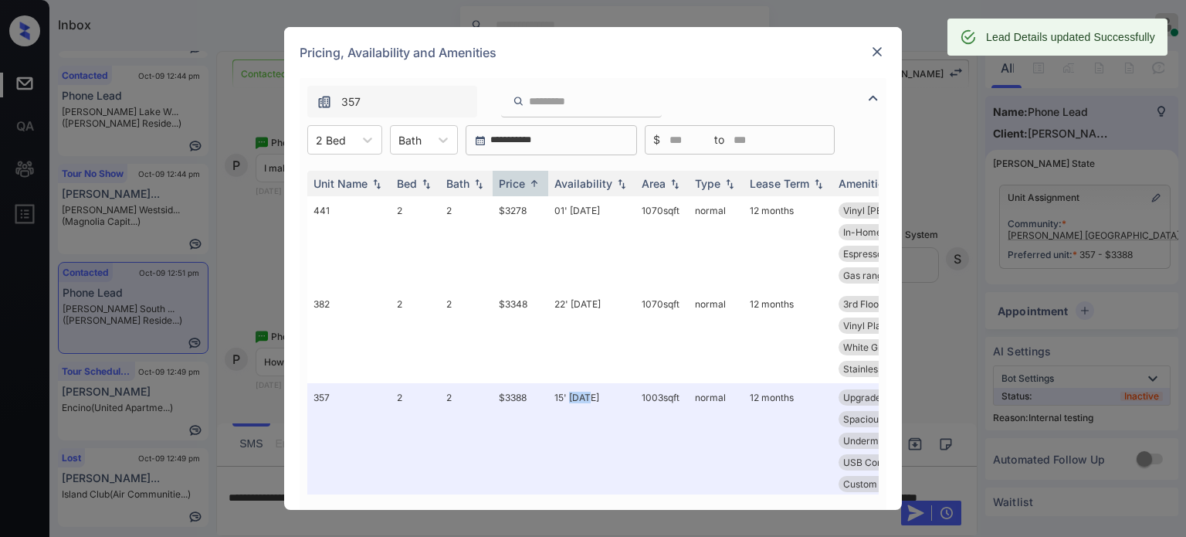
click at [879, 49] on img at bounding box center [876, 51] width 15 height 15
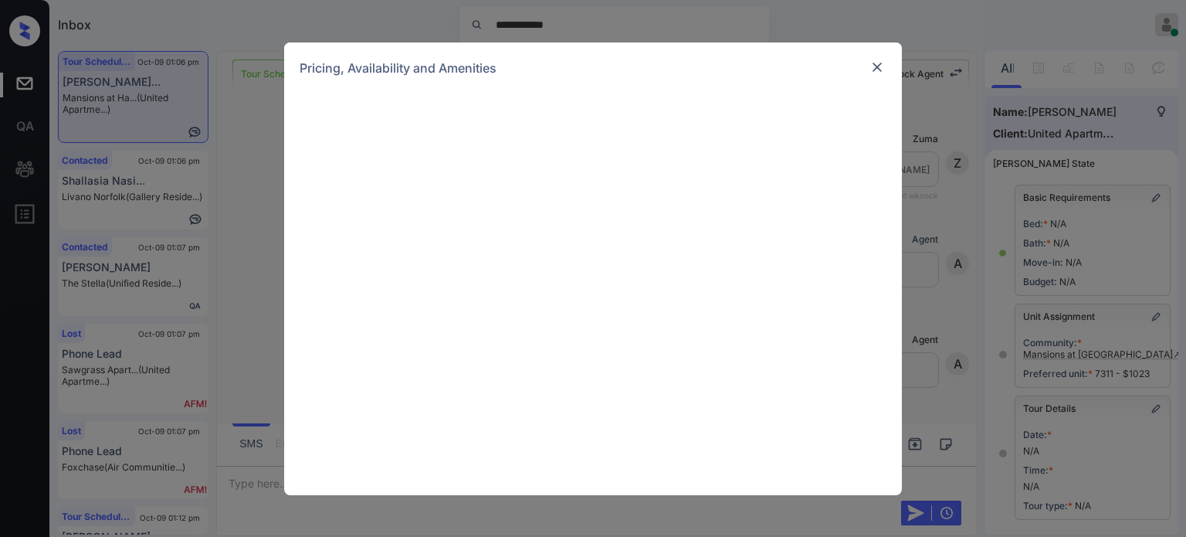
scroll to position [4481, 0]
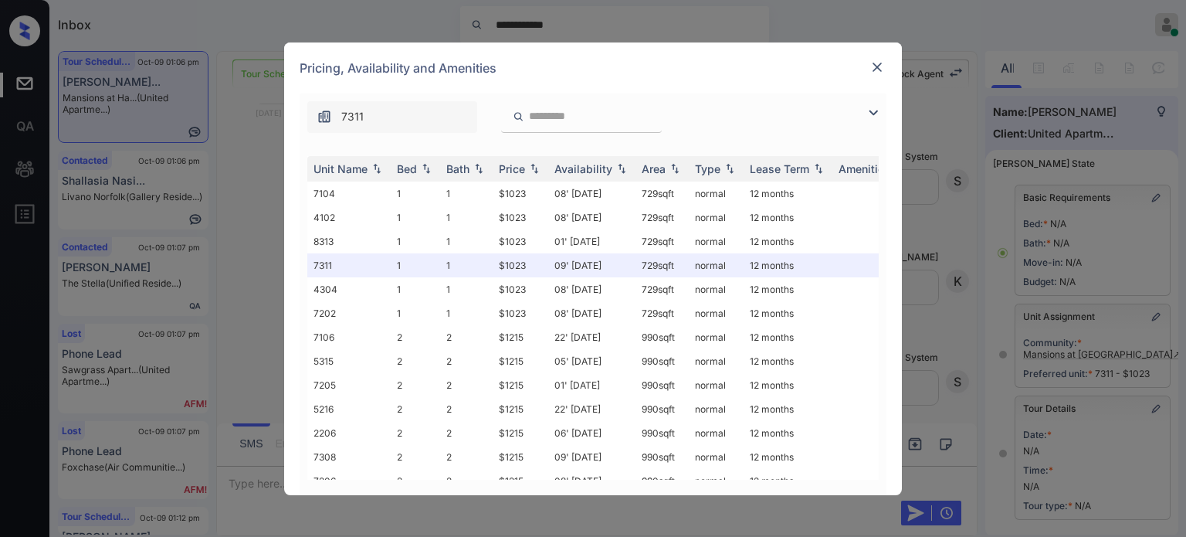
click at [879, 115] on img at bounding box center [873, 112] width 19 height 19
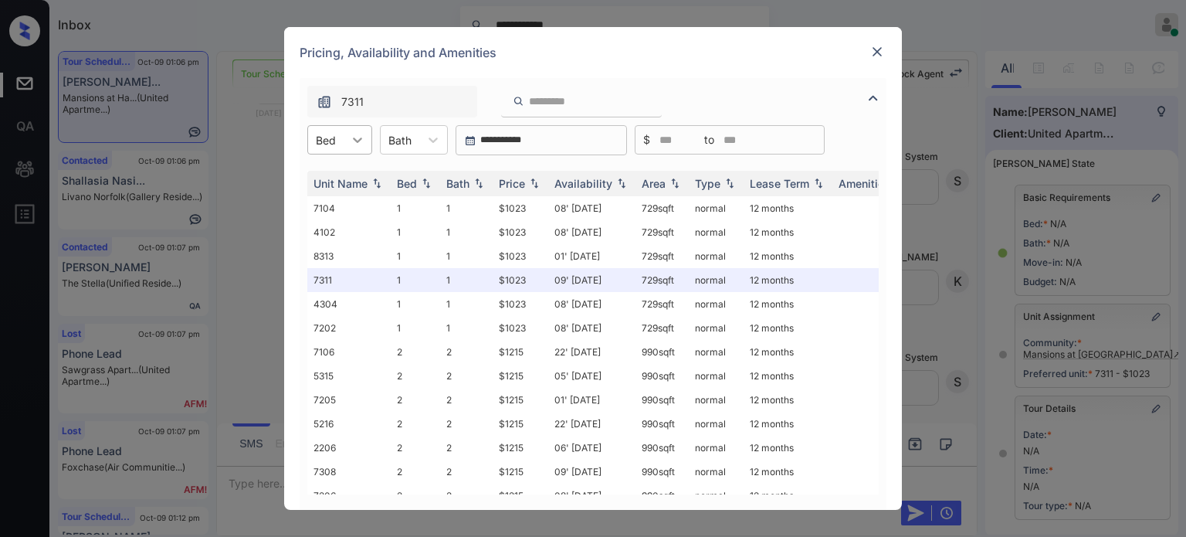
click at [350, 142] on icon at bounding box center [357, 139] width 15 height 15
click at [346, 188] on div "1" at bounding box center [339, 178] width 65 height 28
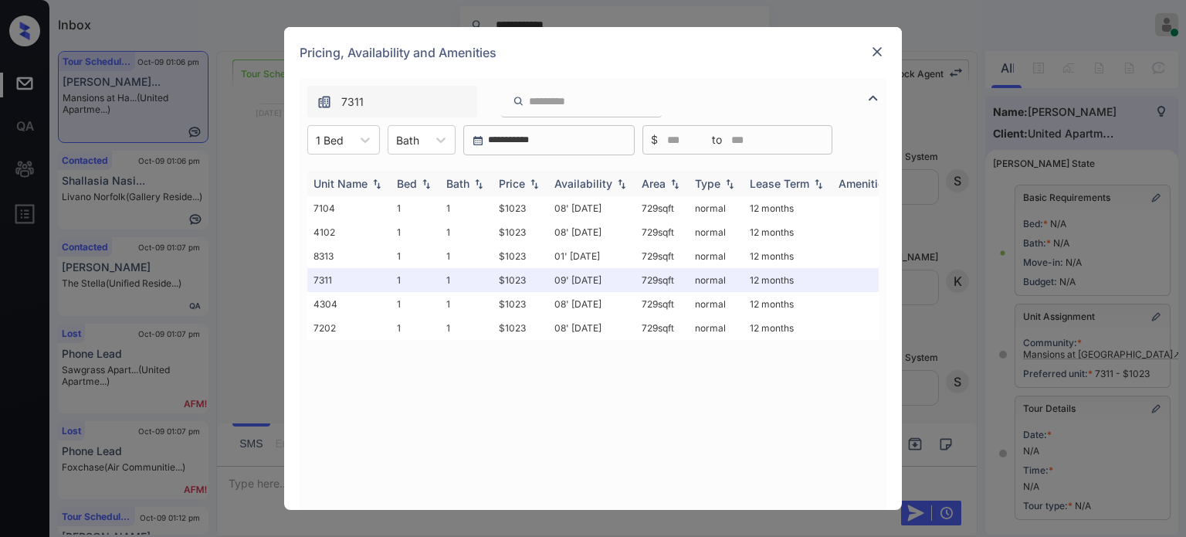
click at [525, 181] on div "Price" at bounding box center [512, 183] width 26 height 13
click at [571, 209] on td "08' [DATE]" at bounding box center [591, 208] width 87 height 24
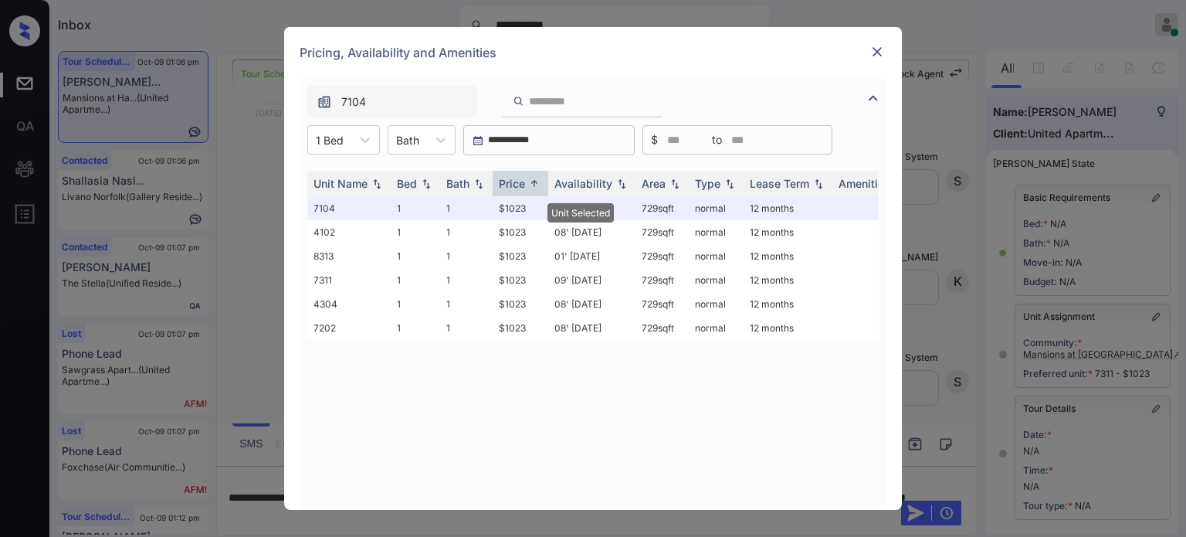
click at [886, 49] on div "Pricing, Availability and Amenities" at bounding box center [593, 52] width 618 height 51
click at [874, 49] on img at bounding box center [876, 51] width 15 height 15
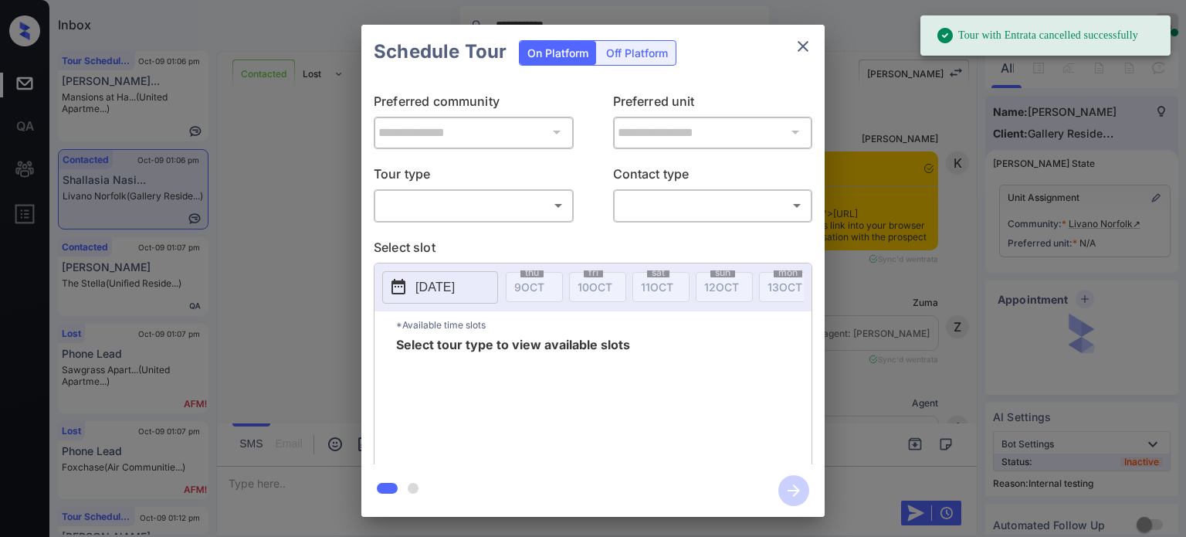
scroll to position [12815, 0]
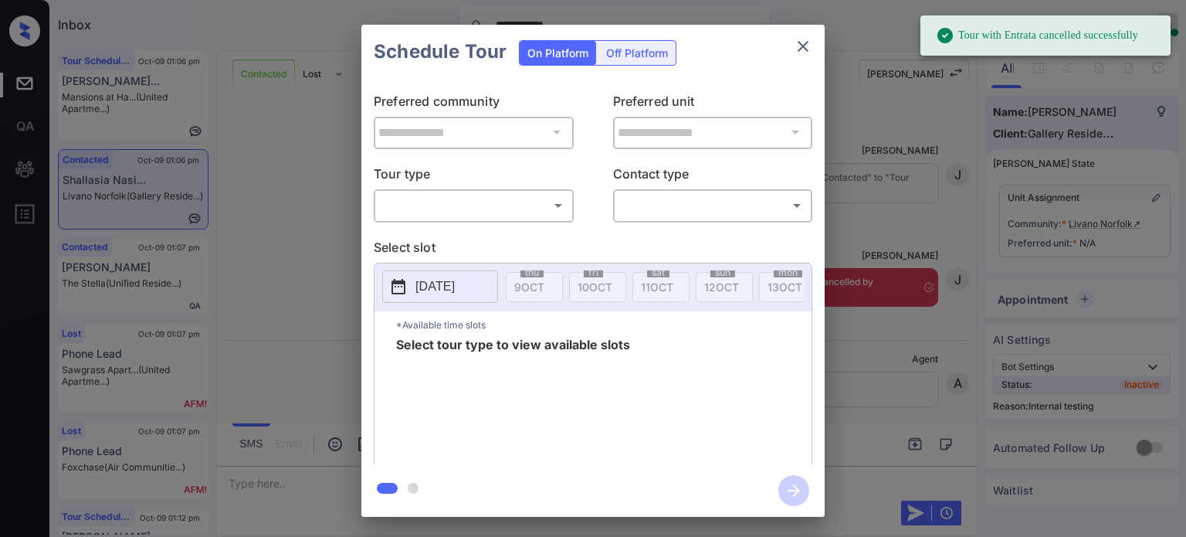
click at [504, 195] on body "**********" at bounding box center [593, 268] width 1186 height 537
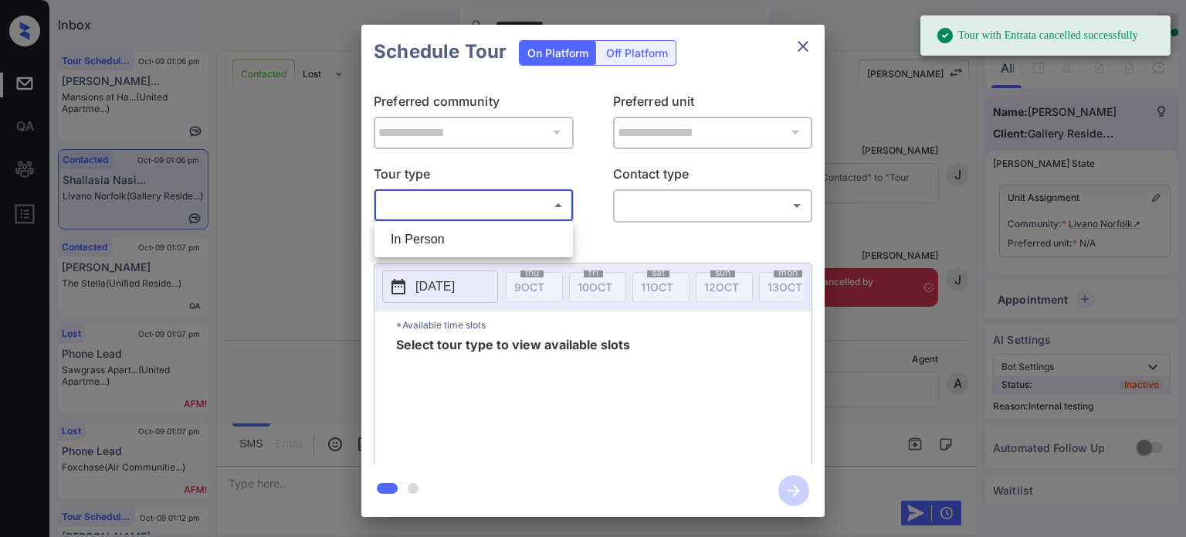
drag, startPoint x: 454, startPoint y: 225, endPoint x: 448, endPoint y: 233, distance: 10.5
click at [452, 227] on li "In Person" at bounding box center [473, 239] width 191 height 28
type input "********"
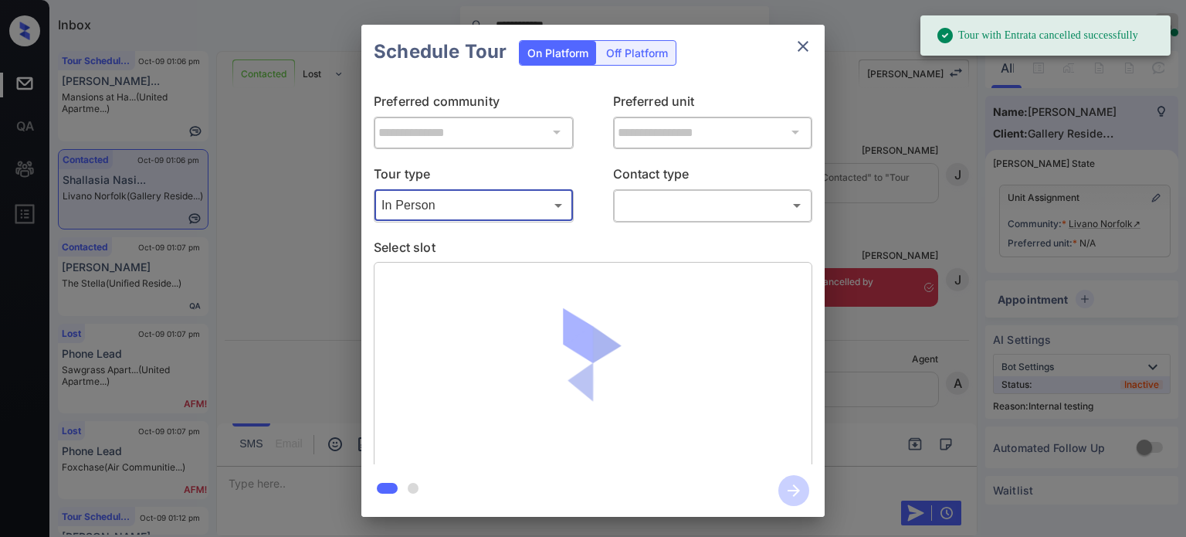
click at [666, 203] on body "**********" at bounding box center [593, 268] width 1186 height 537
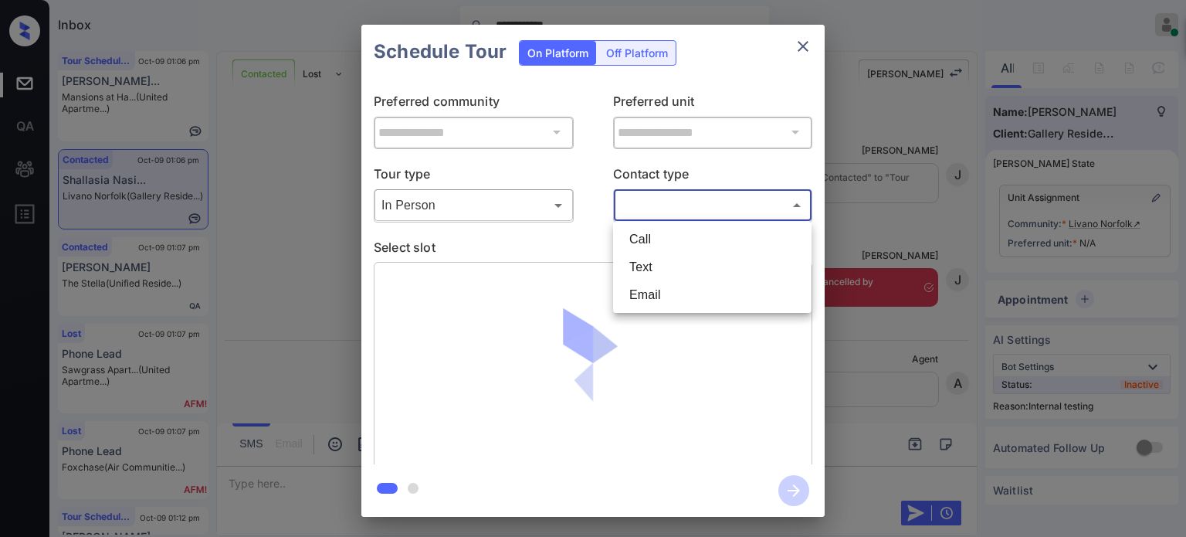
click at [649, 262] on li "Text" at bounding box center [712, 267] width 191 height 28
type input "****"
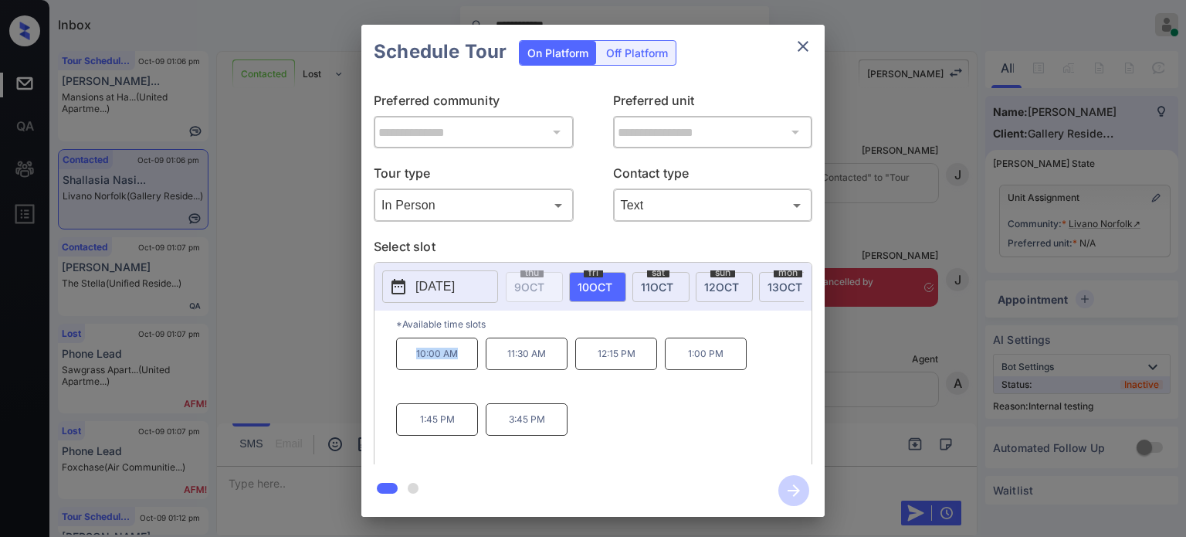
drag, startPoint x: 479, startPoint y: 368, endPoint x: 367, endPoint y: 363, distance: 112.8
click at [367, 363] on div "**********" at bounding box center [592, 271] width 463 height 385
copy p "10:00 AM"
click at [797, 44] on icon "close" at bounding box center [803, 46] width 19 height 19
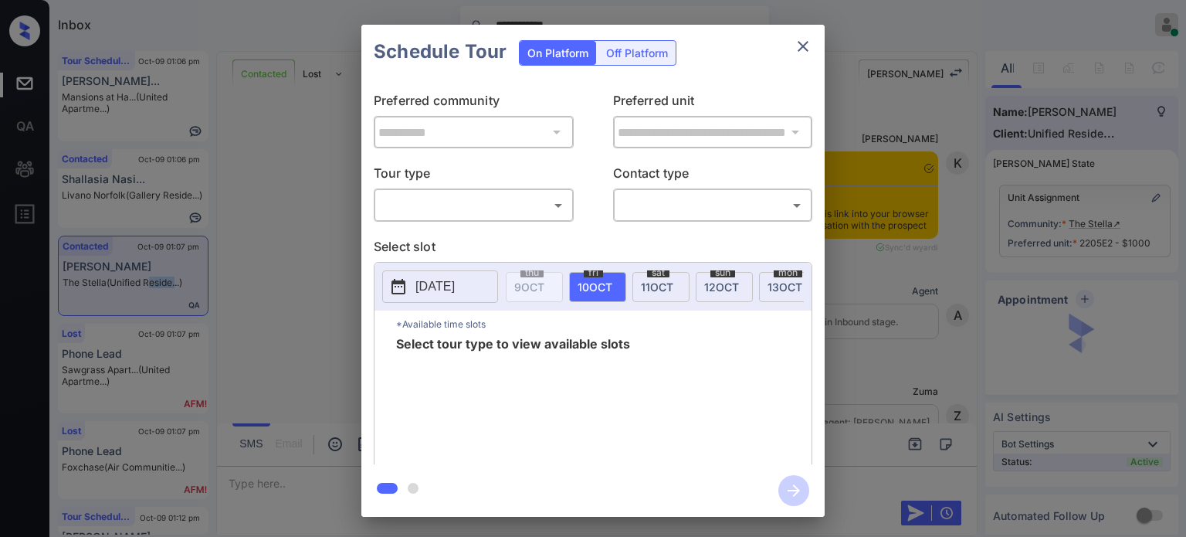
scroll to position [2775, 0]
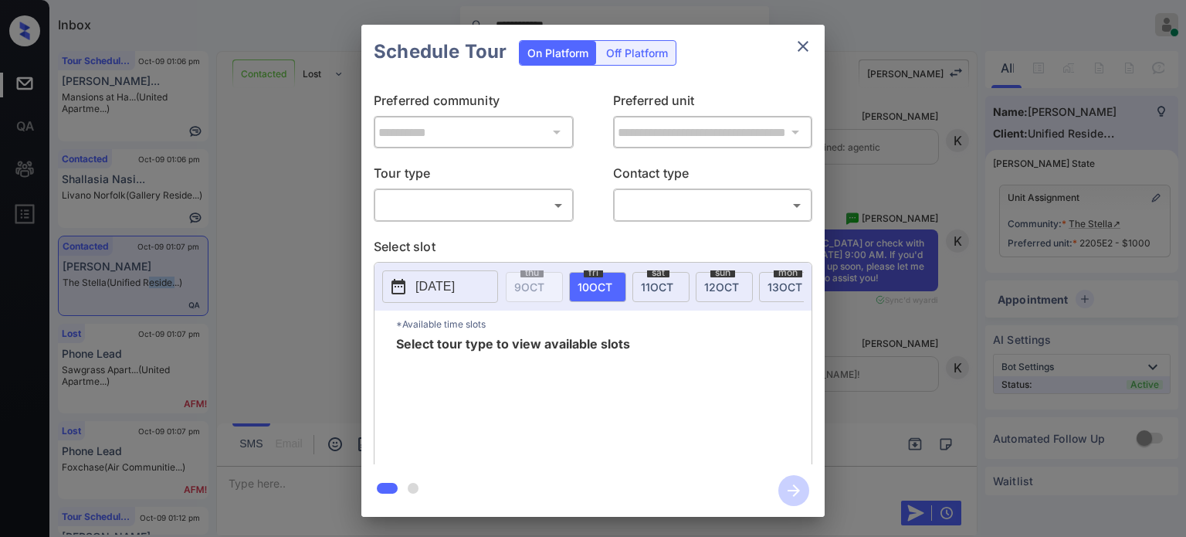
click at [513, 215] on body "**********" at bounding box center [593, 268] width 1186 height 537
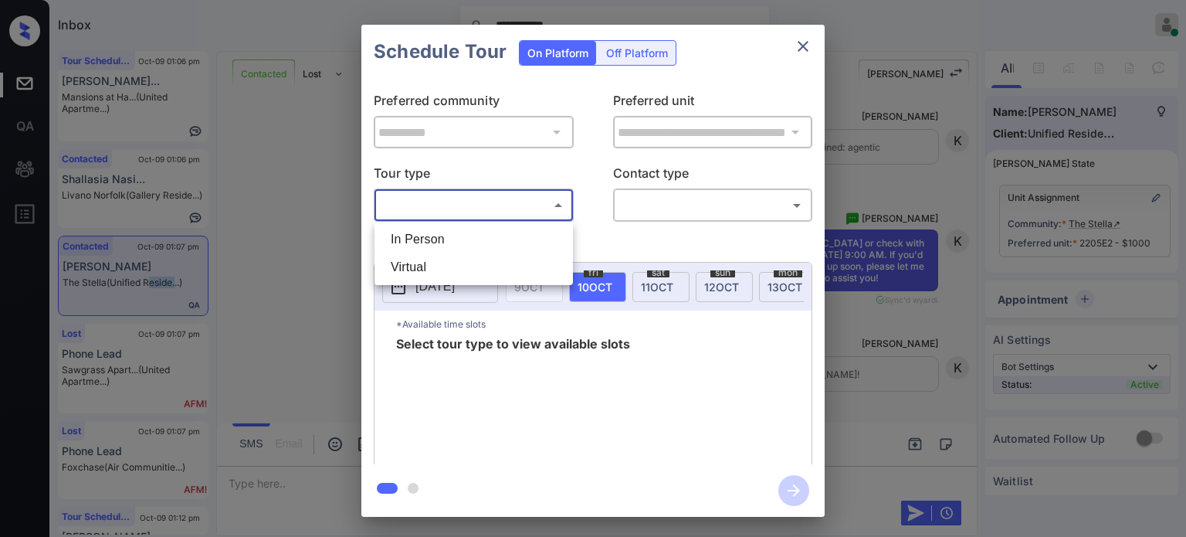
click at [448, 237] on li "In Person" at bounding box center [473, 239] width 191 height 28
type input "********"
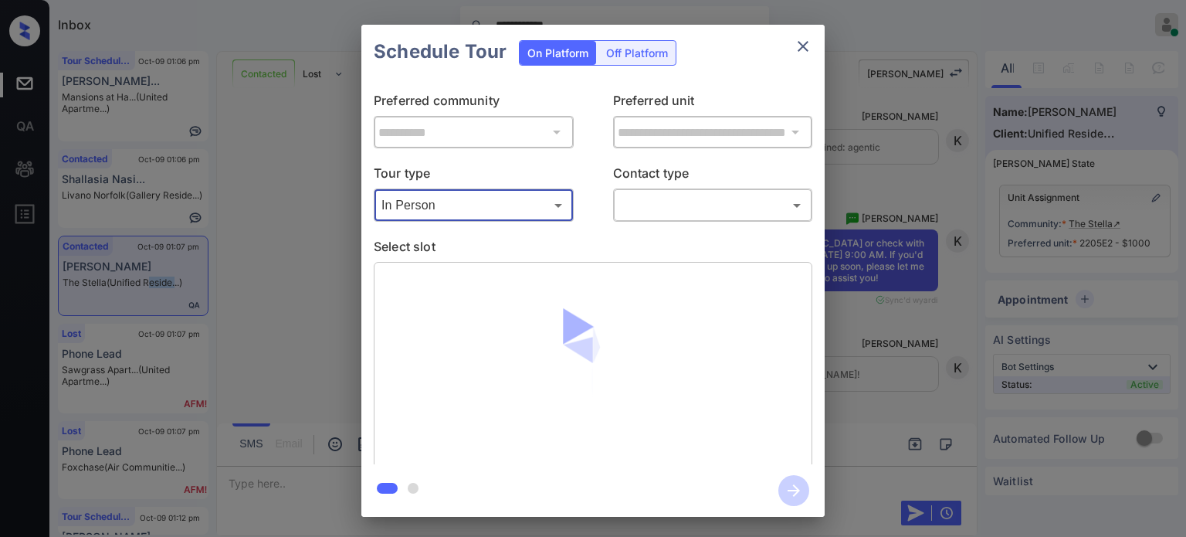
click at [669, 198] on body "**********" at bounding box center [593, 268] width 1186 height 537
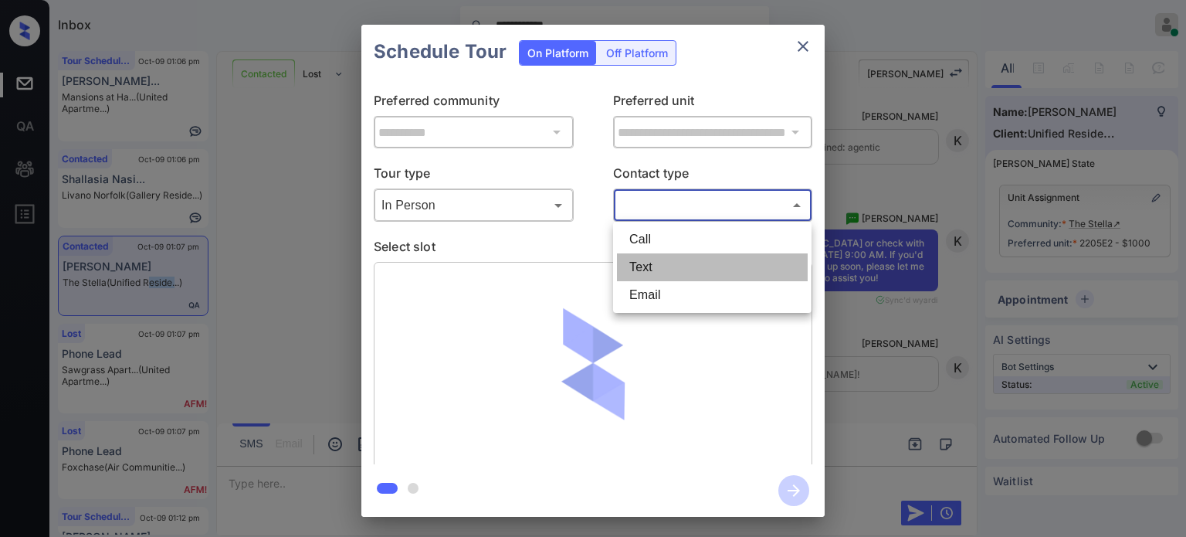
click at [631, 272] on li "Text" at bounding box center [712, 267] width 191 height 28
type input "****"
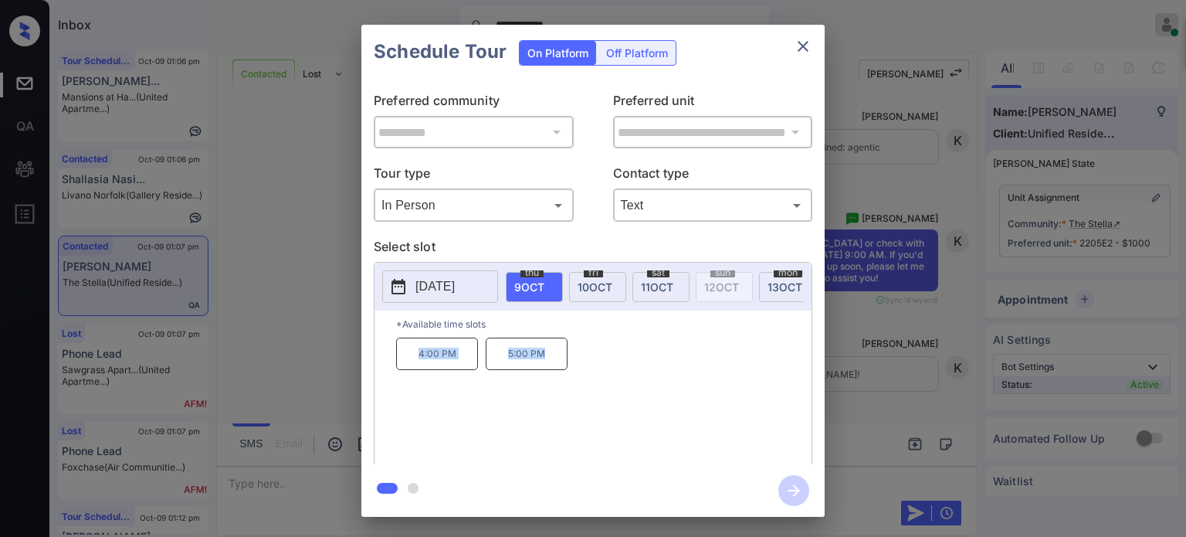
drag, startPoint x: 571, startPoint y: 369, endPoint x: 417, endPoint y: 368, distance: 153.6
click at [417, 368] on div "4:00 PM 5:00 PM" at bounding box center [603, 399] width 415 height 124
copy div "4:00 PM 5:00 PM"
click at [800, 45] on icon "close" at bounding box center [803, 46] width 11 height 11
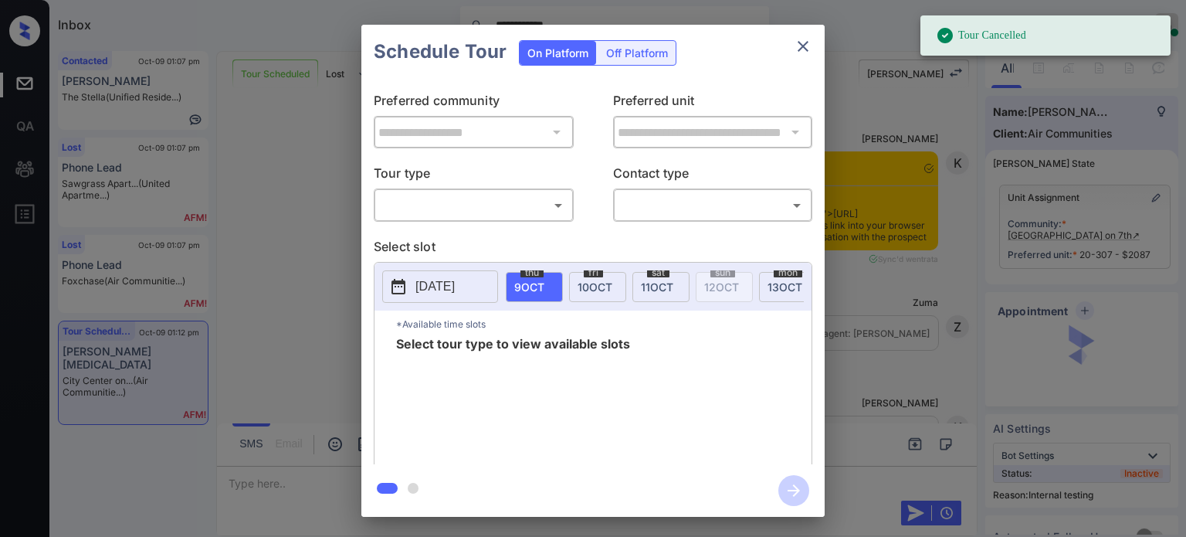
scroll to position [5154, 0]
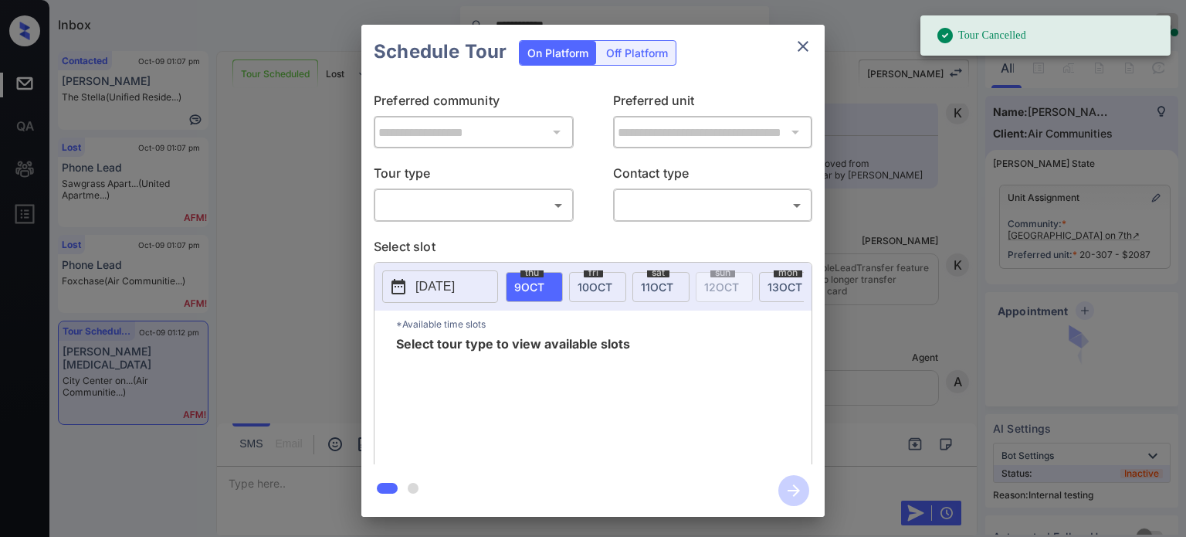
click at [519, 220] on div "​ ​" at bounding box center [474, 204] width 200 height 33
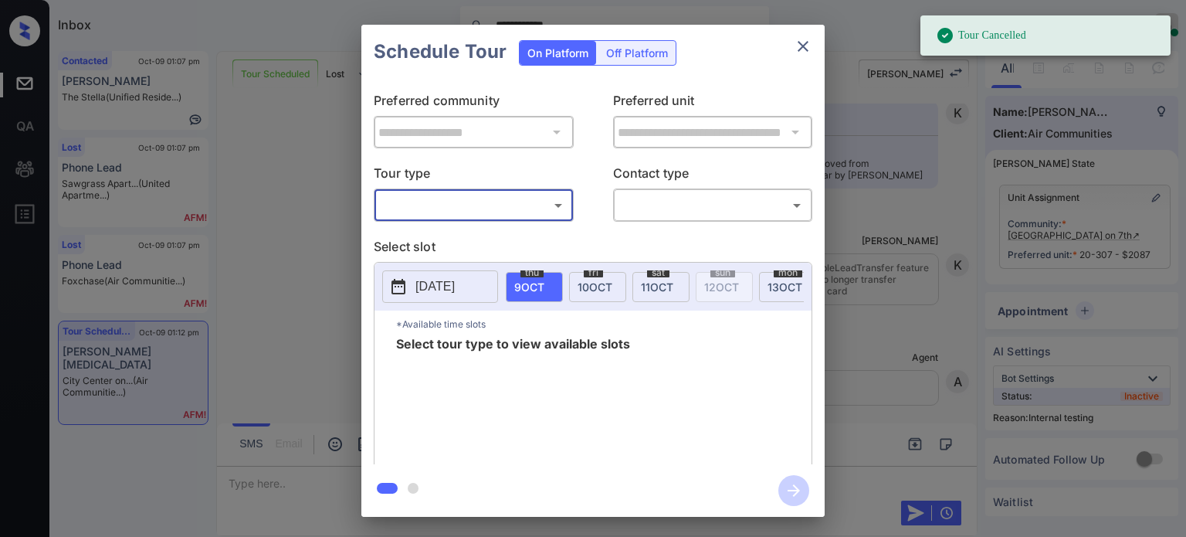
click at [434, 215] on body "**********" at bounding box center [593, 268] width 1186 height 537
click at [427, 239] on li "In Person" at bounding box center [473, 239] width 191 height 28
type input "********"
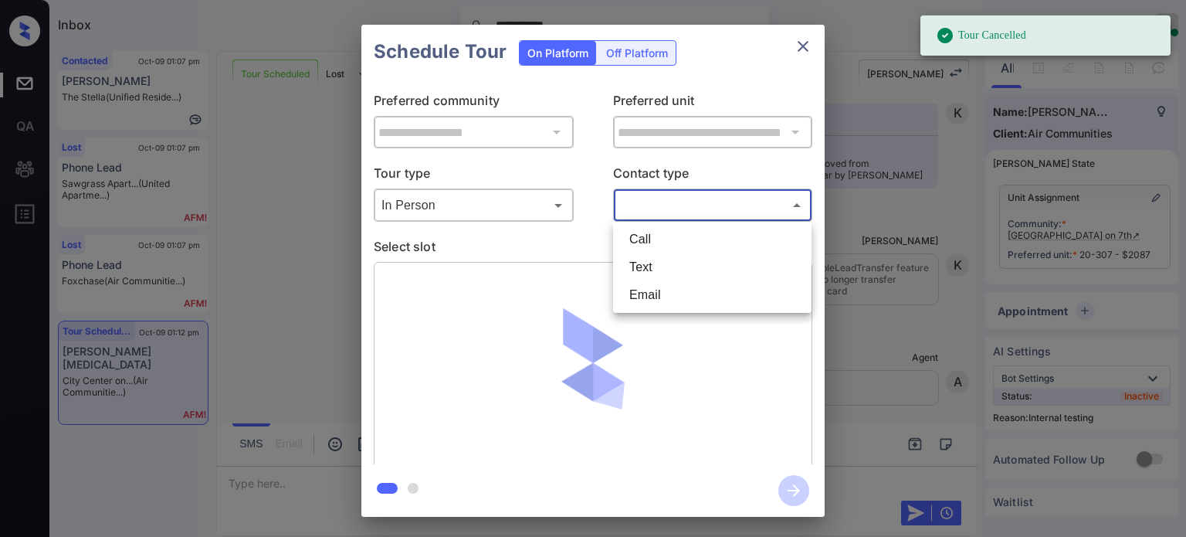
click at [673, 200] on body "**********" at bounding box center [593, 268] width 1186 height 537
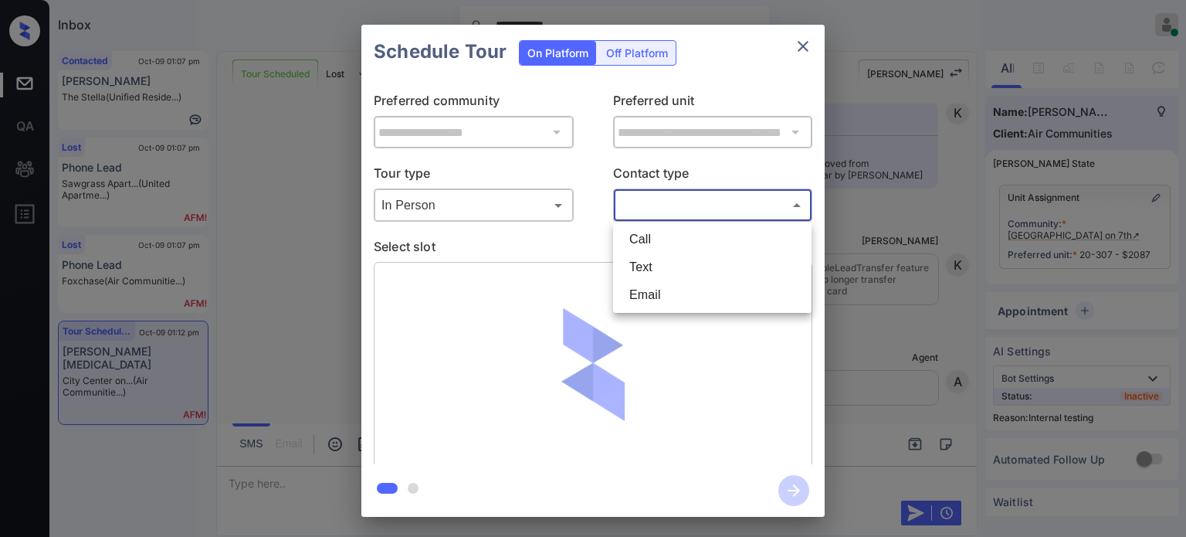
click at [666, 265] on li "Text" at bounding box center [712, 267] width 191 height 28
type input "****"
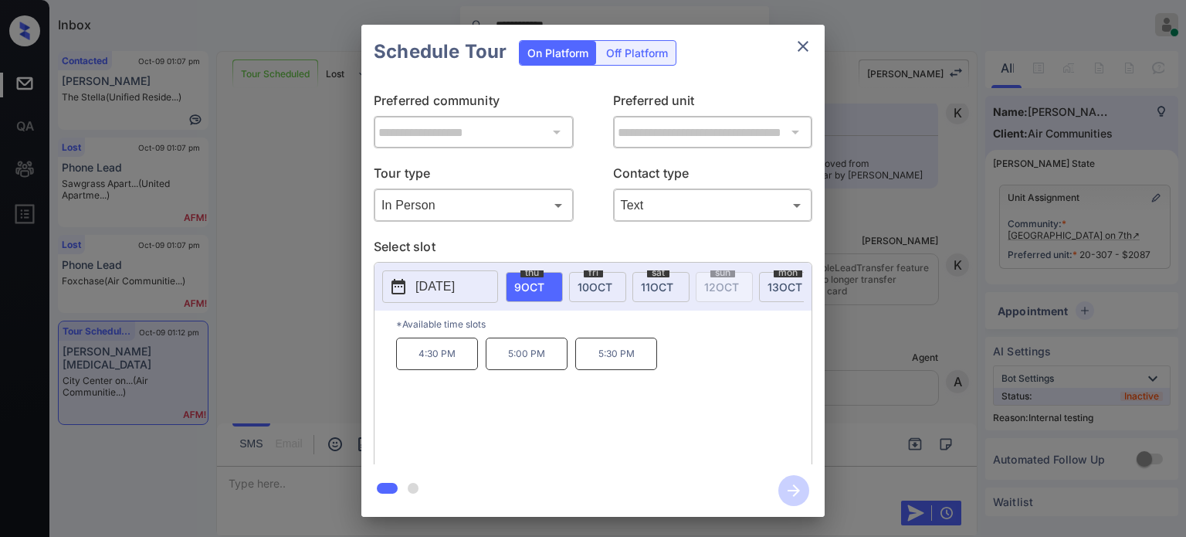
click at [591, 283] on span "[DATE]" at bounding box center [595, 286] width 35 height 13
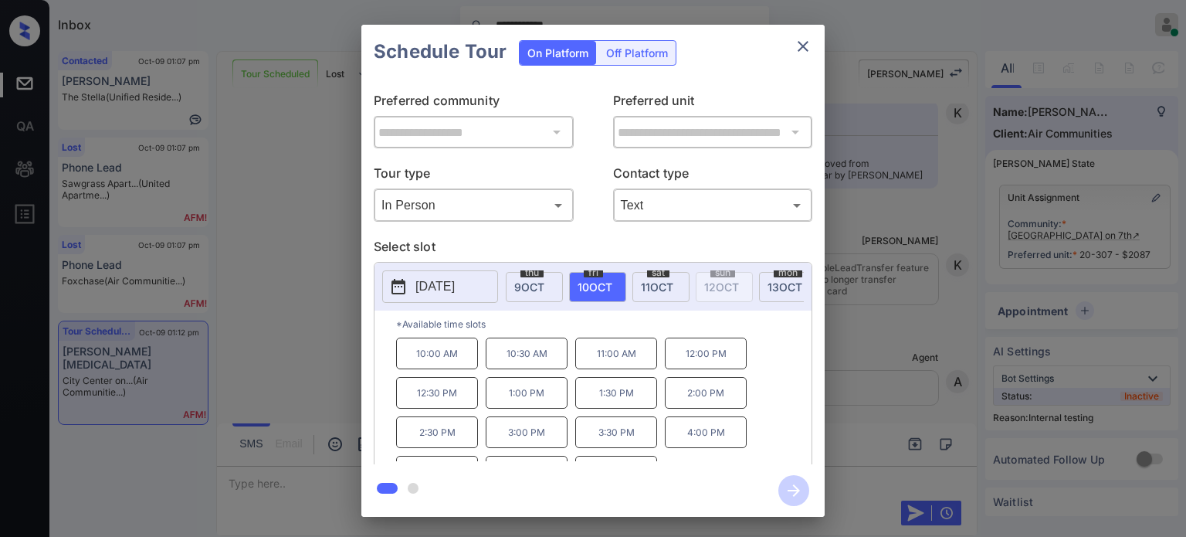
click at [627, 356] on p "11:00 AM" at bounding box center [616, 353] width 82 height 32
click at [794, 494] on icon "button" at bounding box center [794, 490] width 12 height 12
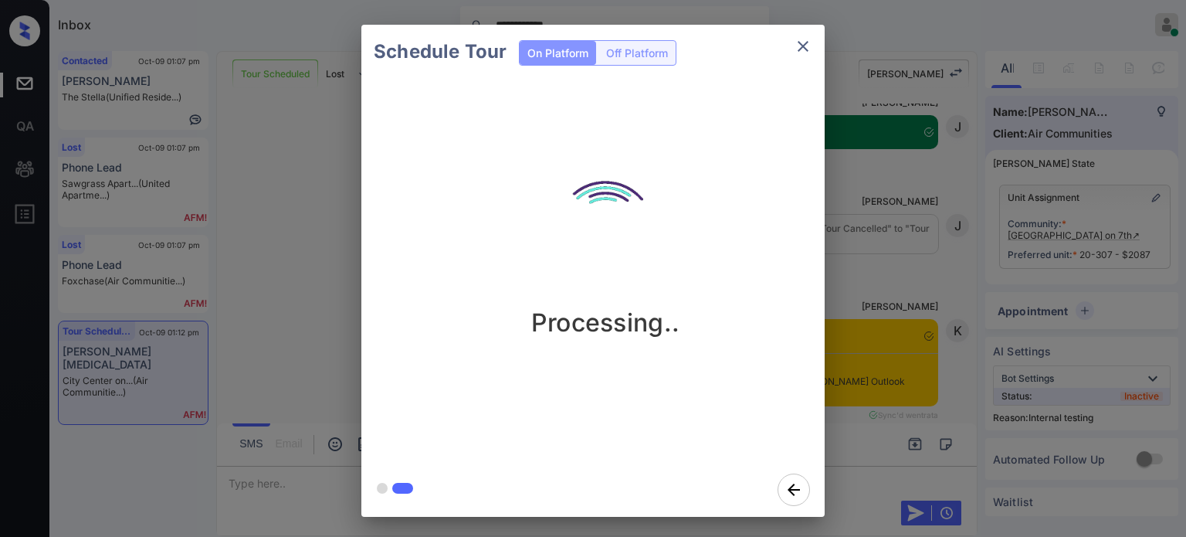
scroll to position [5510, 0]
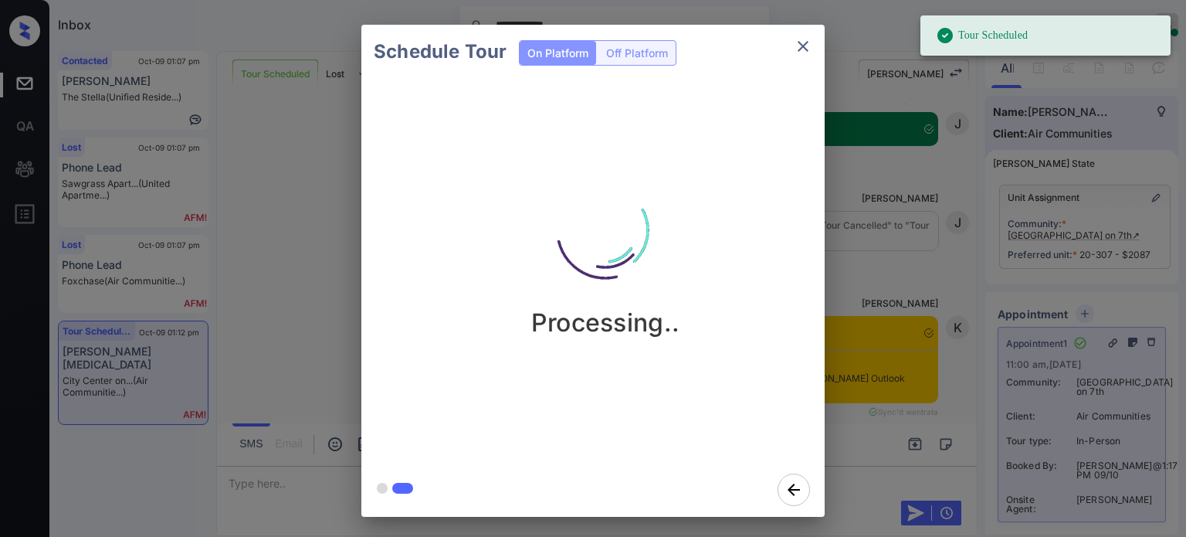
click at [810, 42] on icon "close" at bounding box center [803, 46] width 19 height 19
